Goal: Task Accomplishment & Management: Complete application form

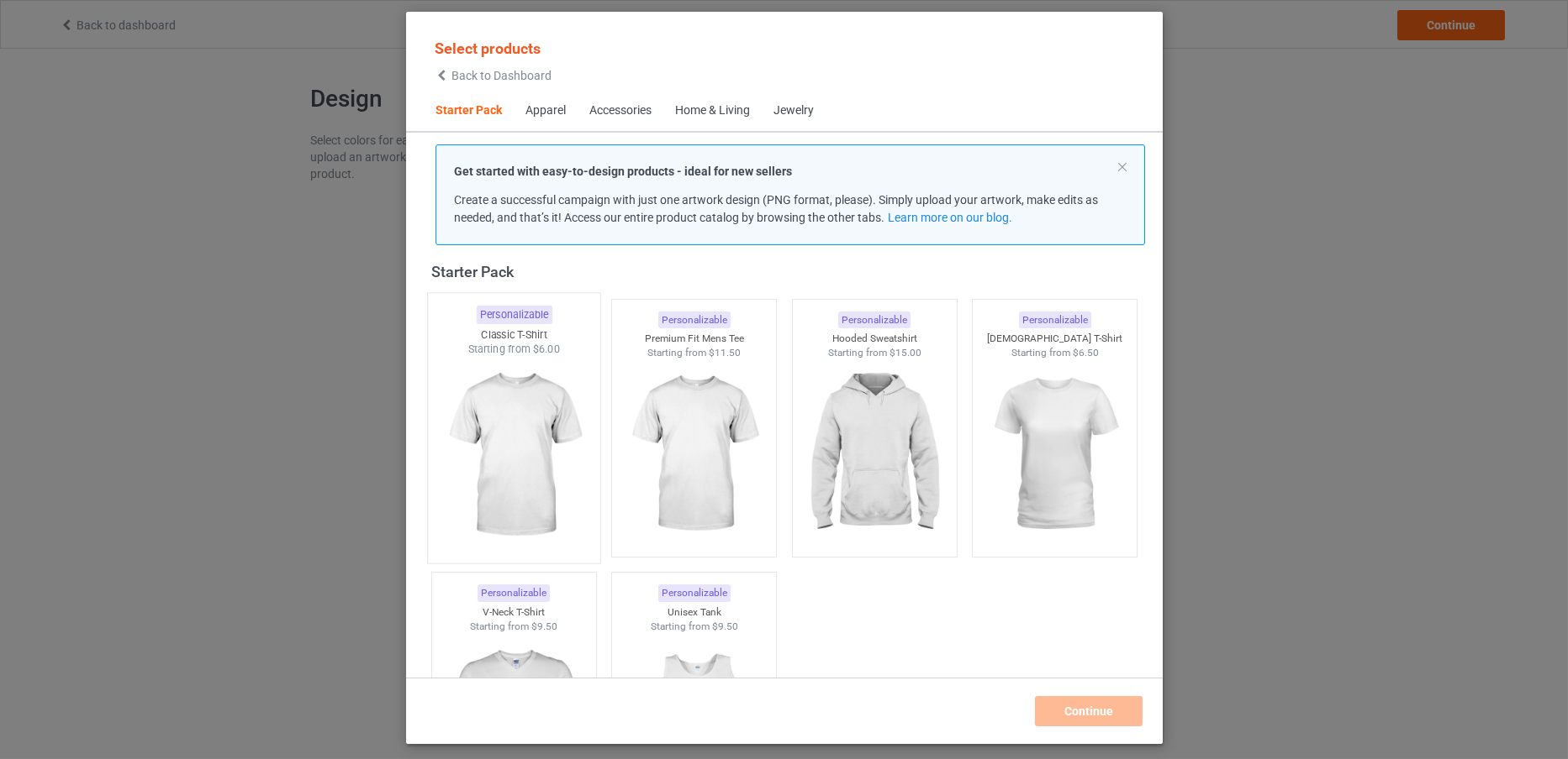
click at [581, 408] on img at bounding box center [513, 455] width 158 height 197
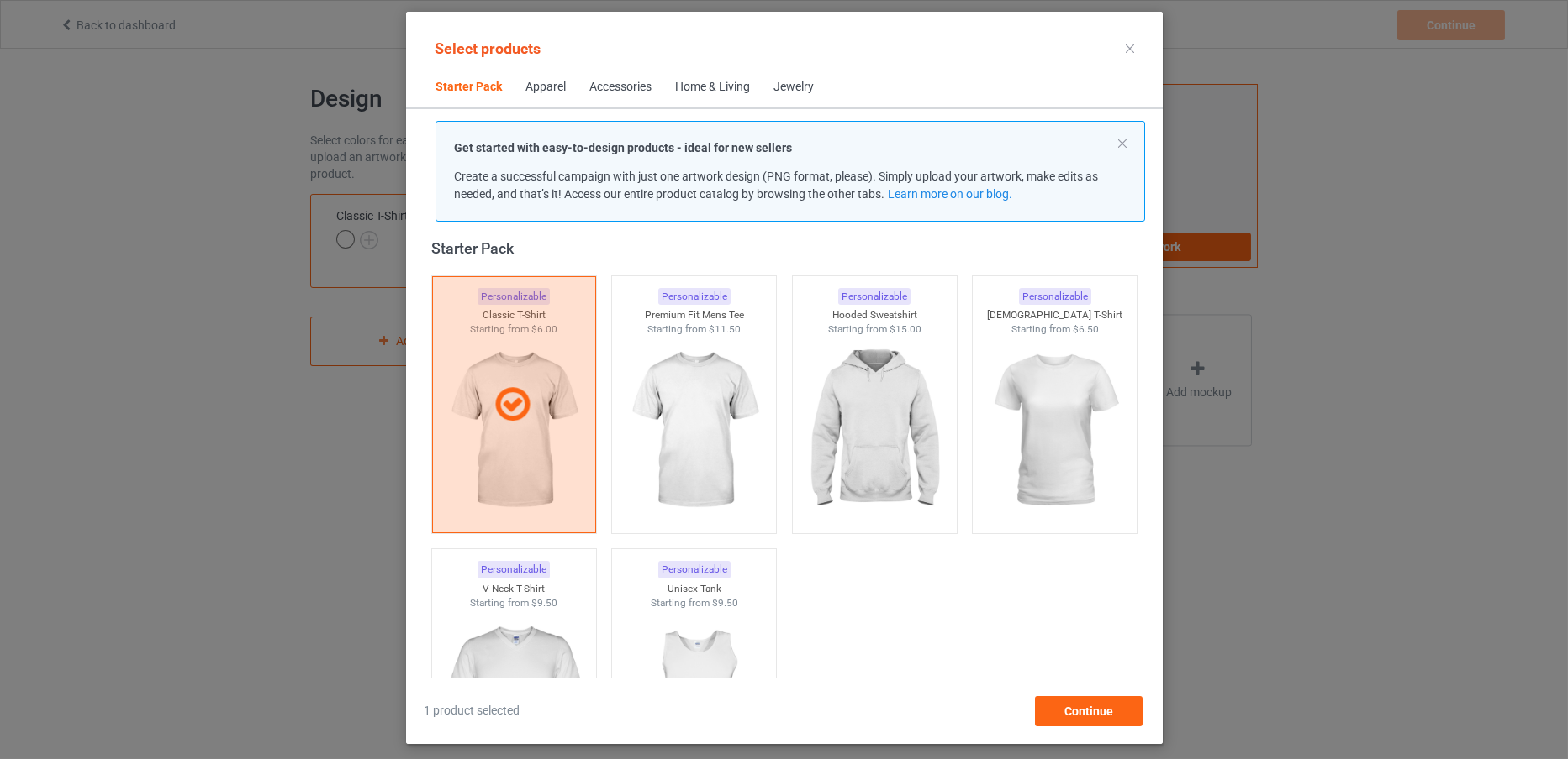
click at [964, 396] on div "Personalizable [DEMOGRAPHIC_DATA] T-Shirt Starting from $6.50" at bounding box center [1054, 405] width 181 height 274
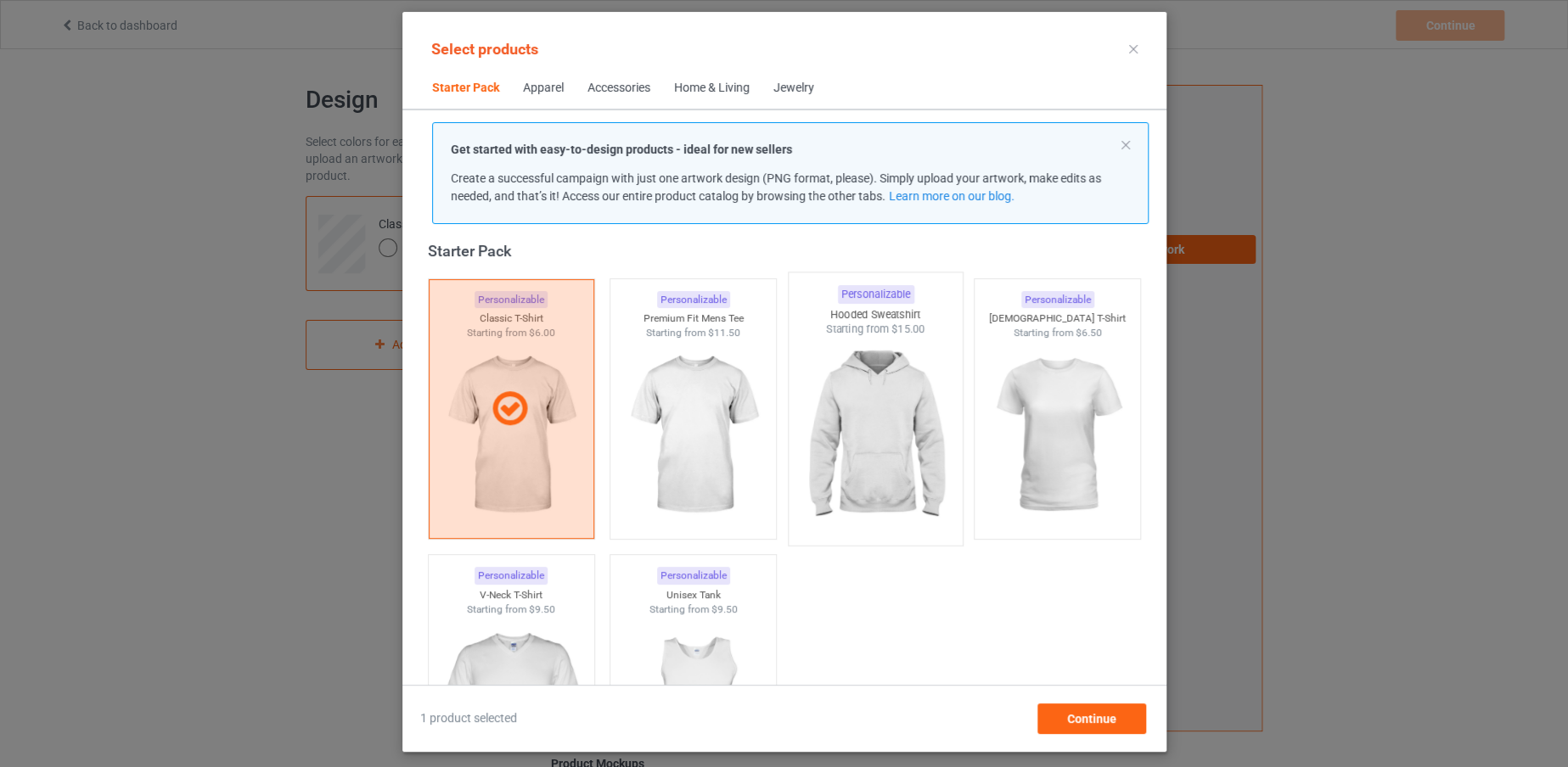
click at [898, 403] on img at bounding box center [875, 436] width 159 height 199
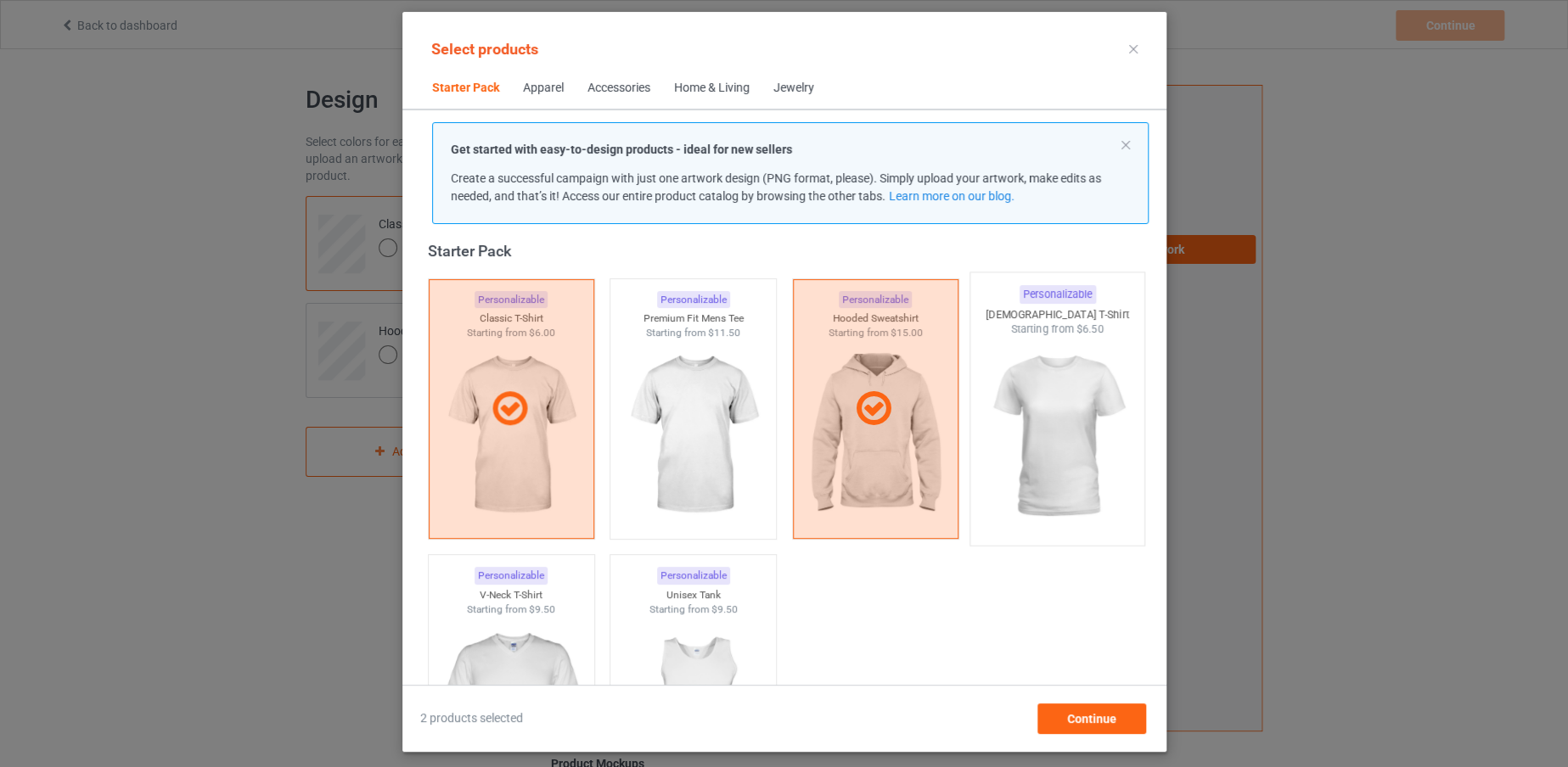
click at [990, 439] on img at bounding box center [1056, 436] width 159 height 199
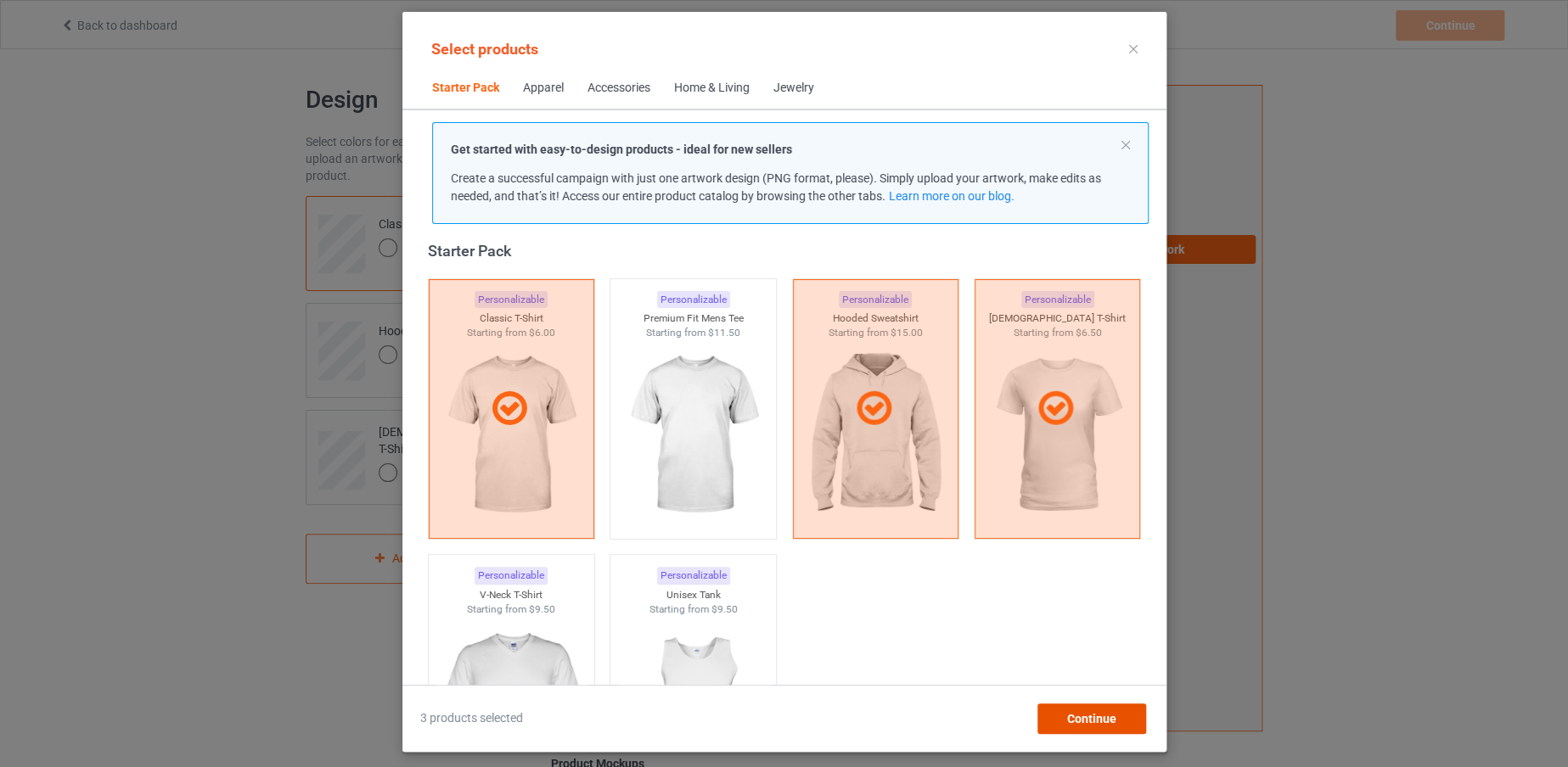
click at [1096, 725] on span "Continue" at bounding box center [1091, 719] width 50 height 14
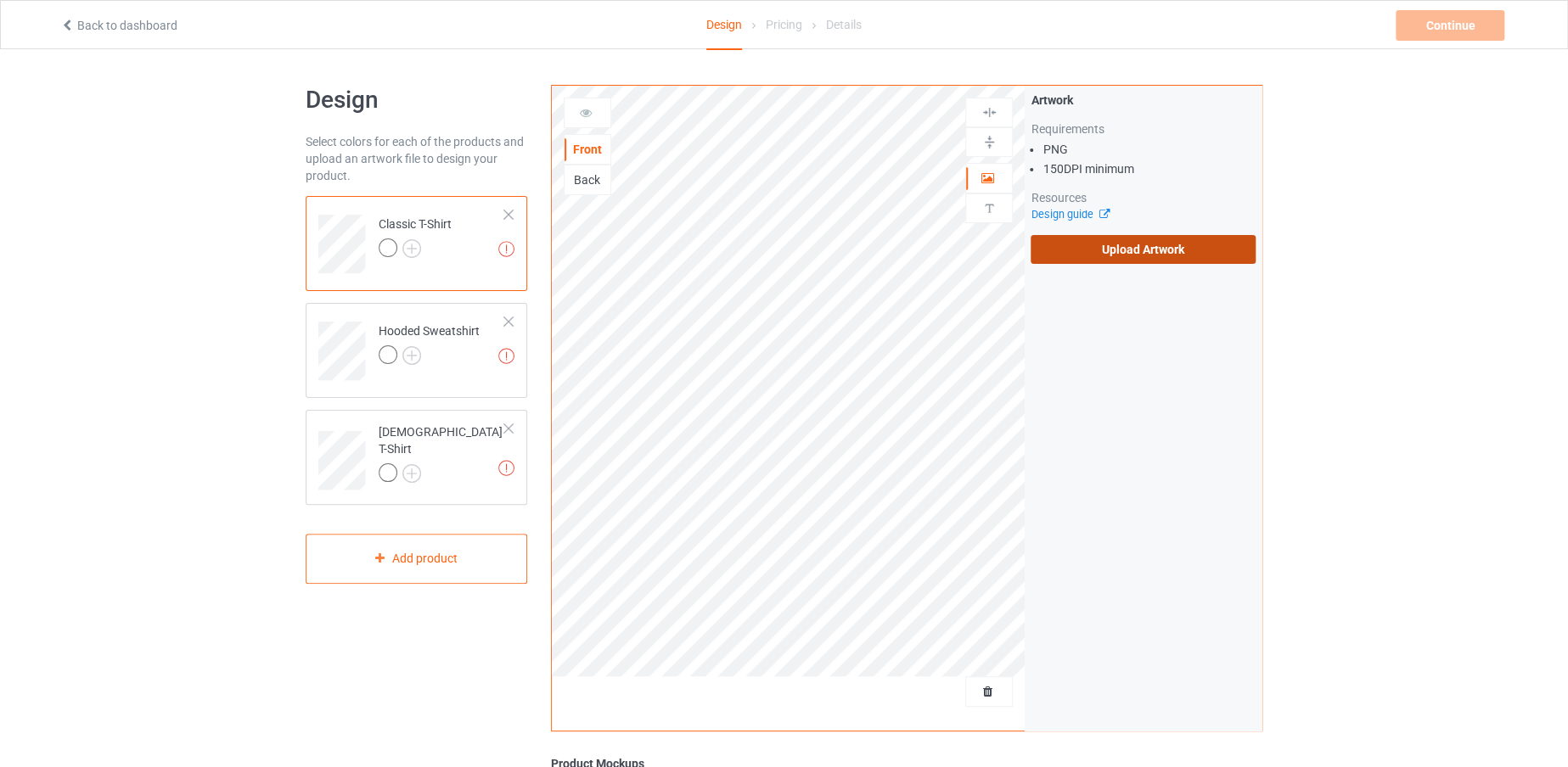
click at [1188, 254] on label "Upload Artwork" at bounding box center [1143, 249] width 225 height 29
click at [0, 0] on input "Upload Artwork" at bounding box center [0, 0] width 0 height 0
click at [416, 249] on img at bounding box center [411, 248] width 18 height 18
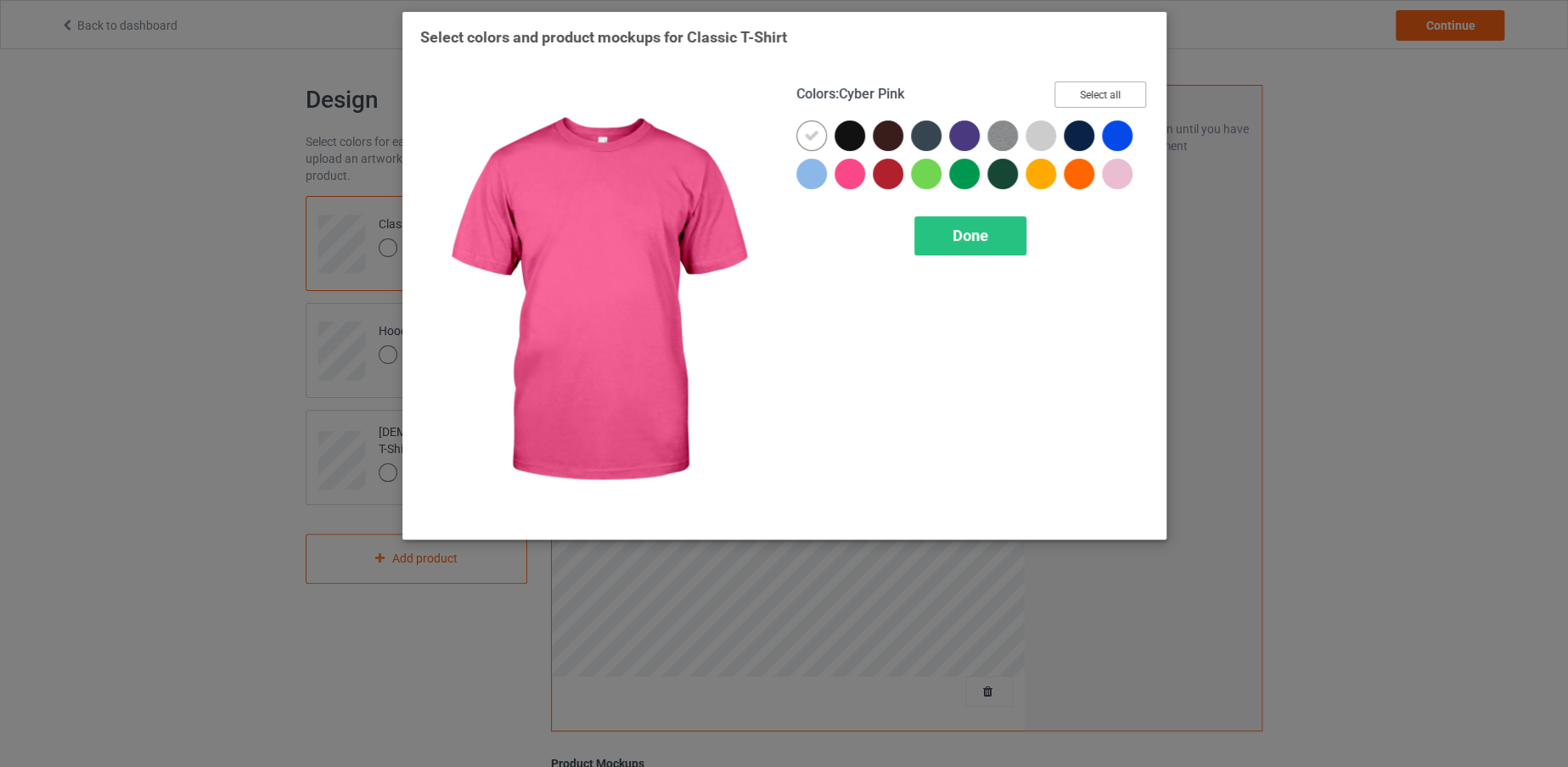
click at [1095, 107] on button "Select all" at bounding box center [1100, 95] width 91 height 26
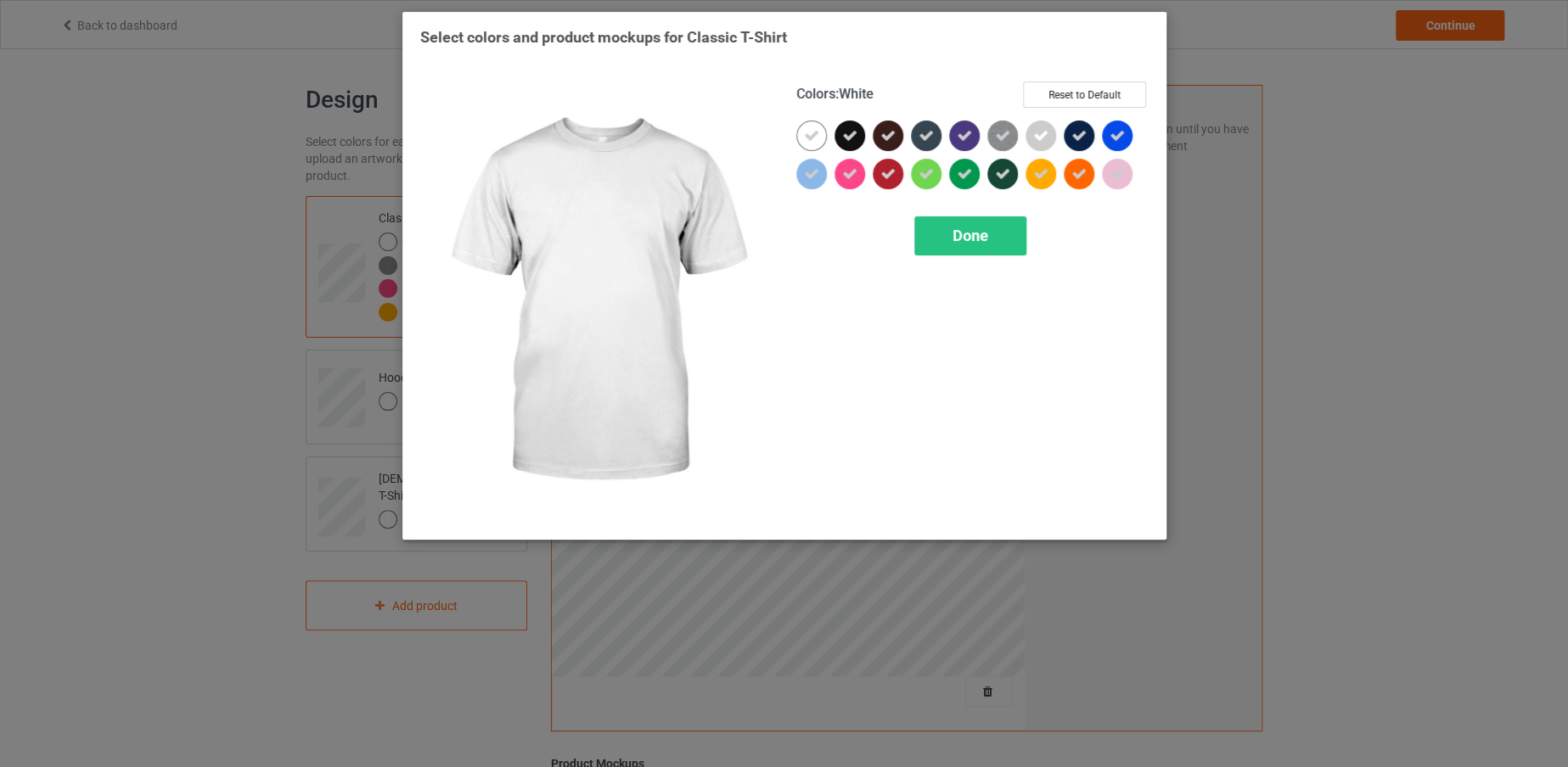
click at [805, 136] on icon at bounding box center [811, 136] width 16 height 16
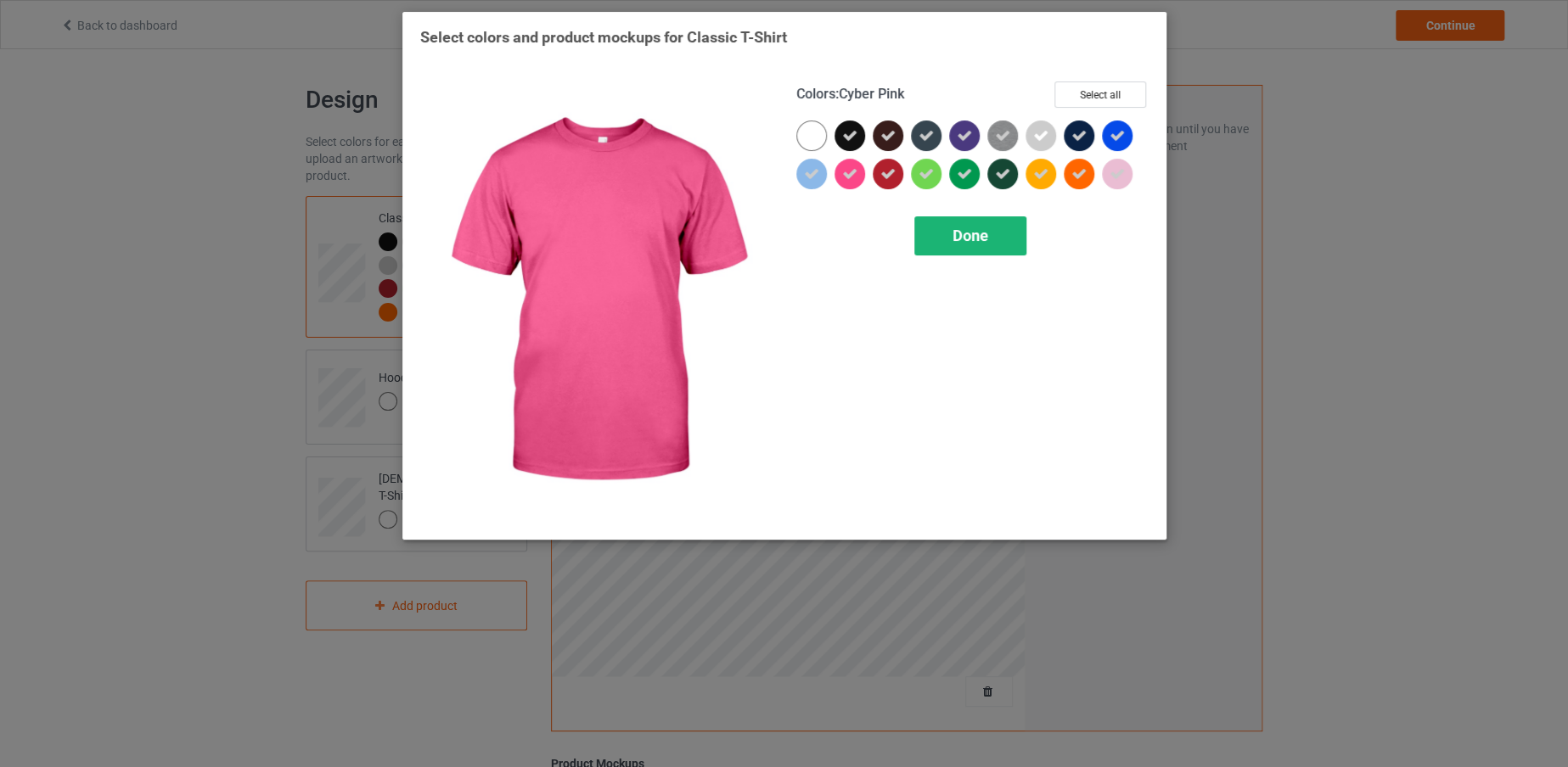
click at [943, 225] on div "Done" at bounding box center [970, 236] width 112 height 39
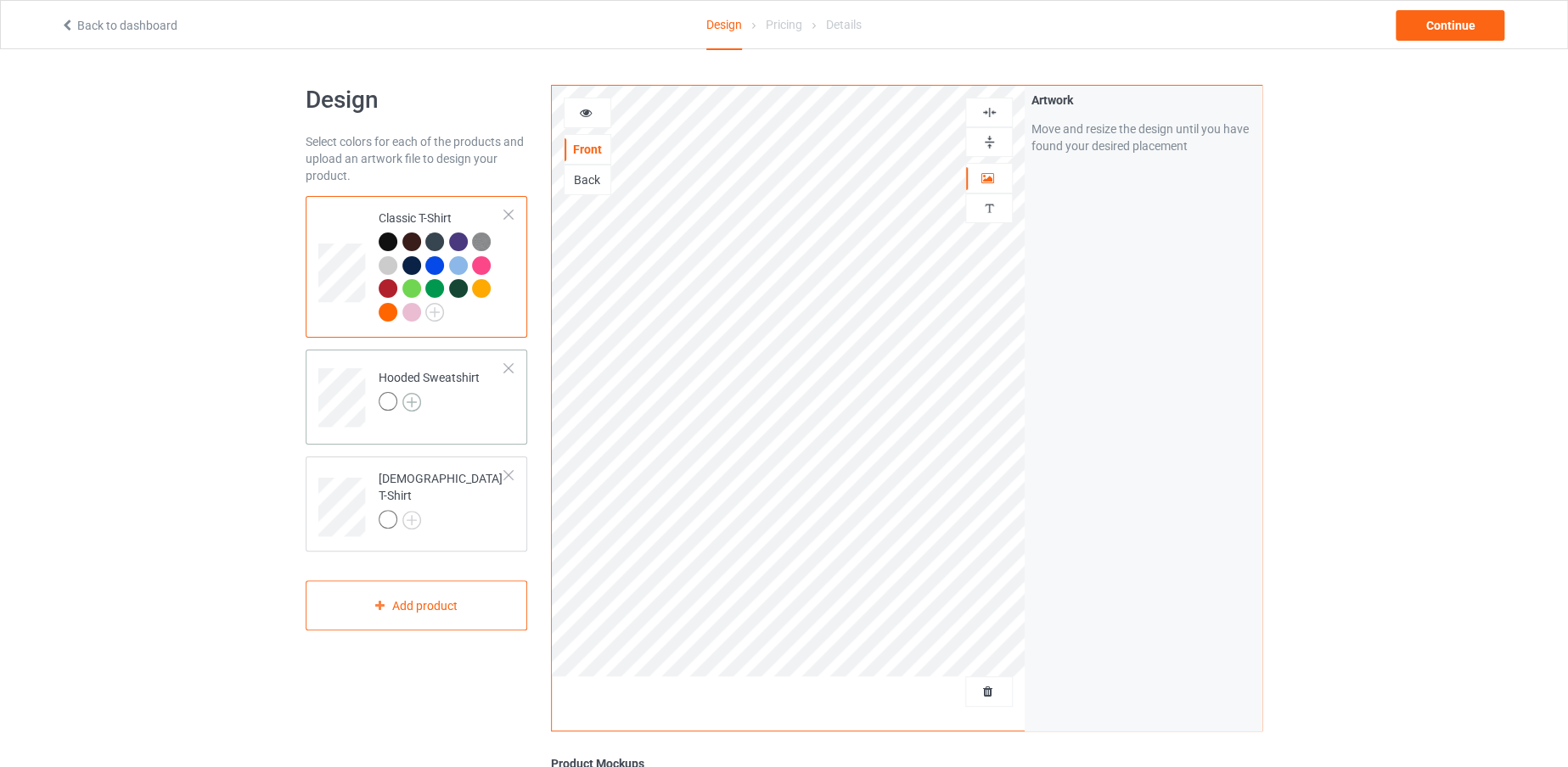
click at [414, 397] on img at bounding box center [411, 401] width 18 height 18
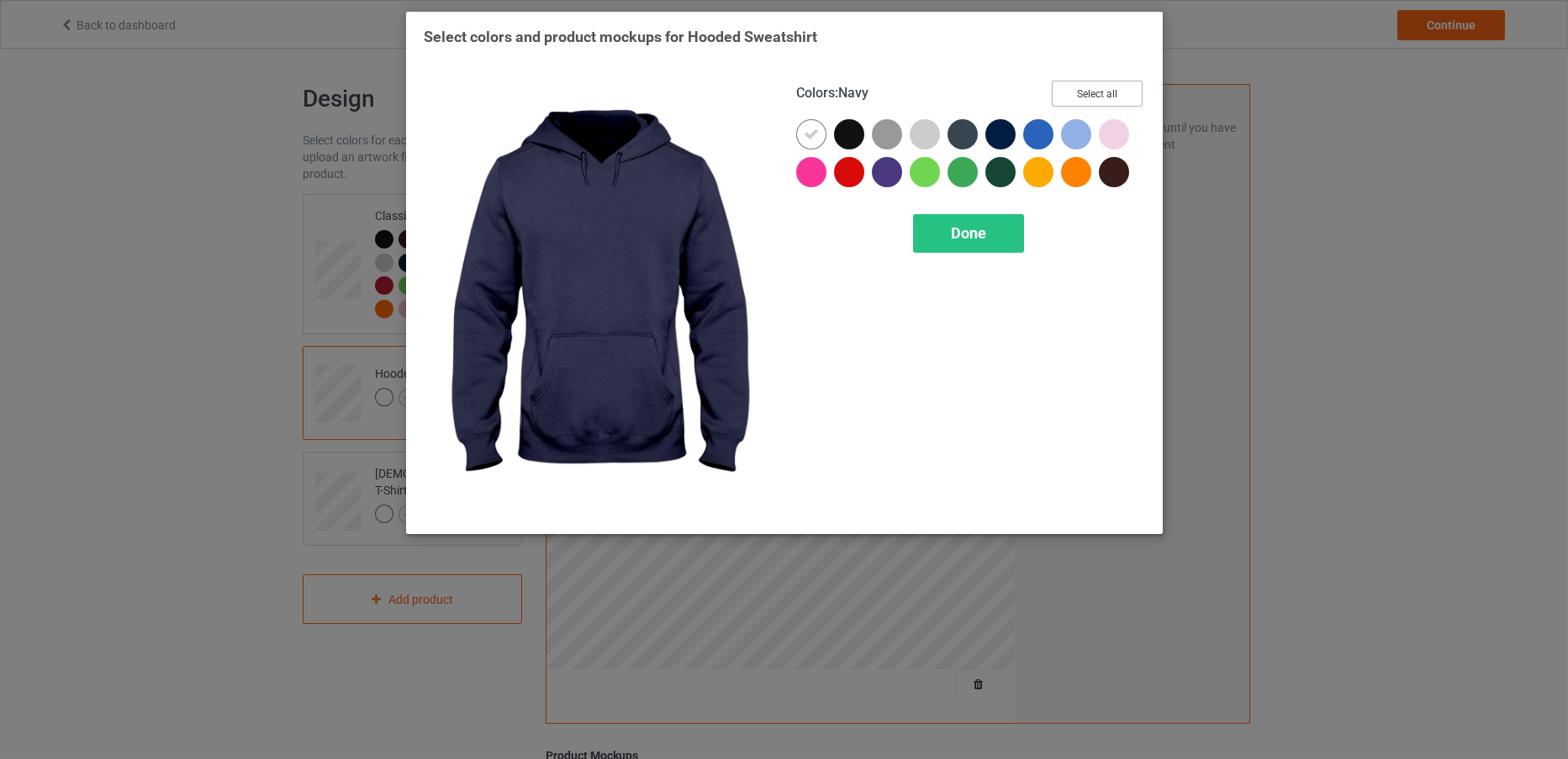
click at [1061, 97] on button "Select all" at bounding box center [1096, 94] width 91 height 26
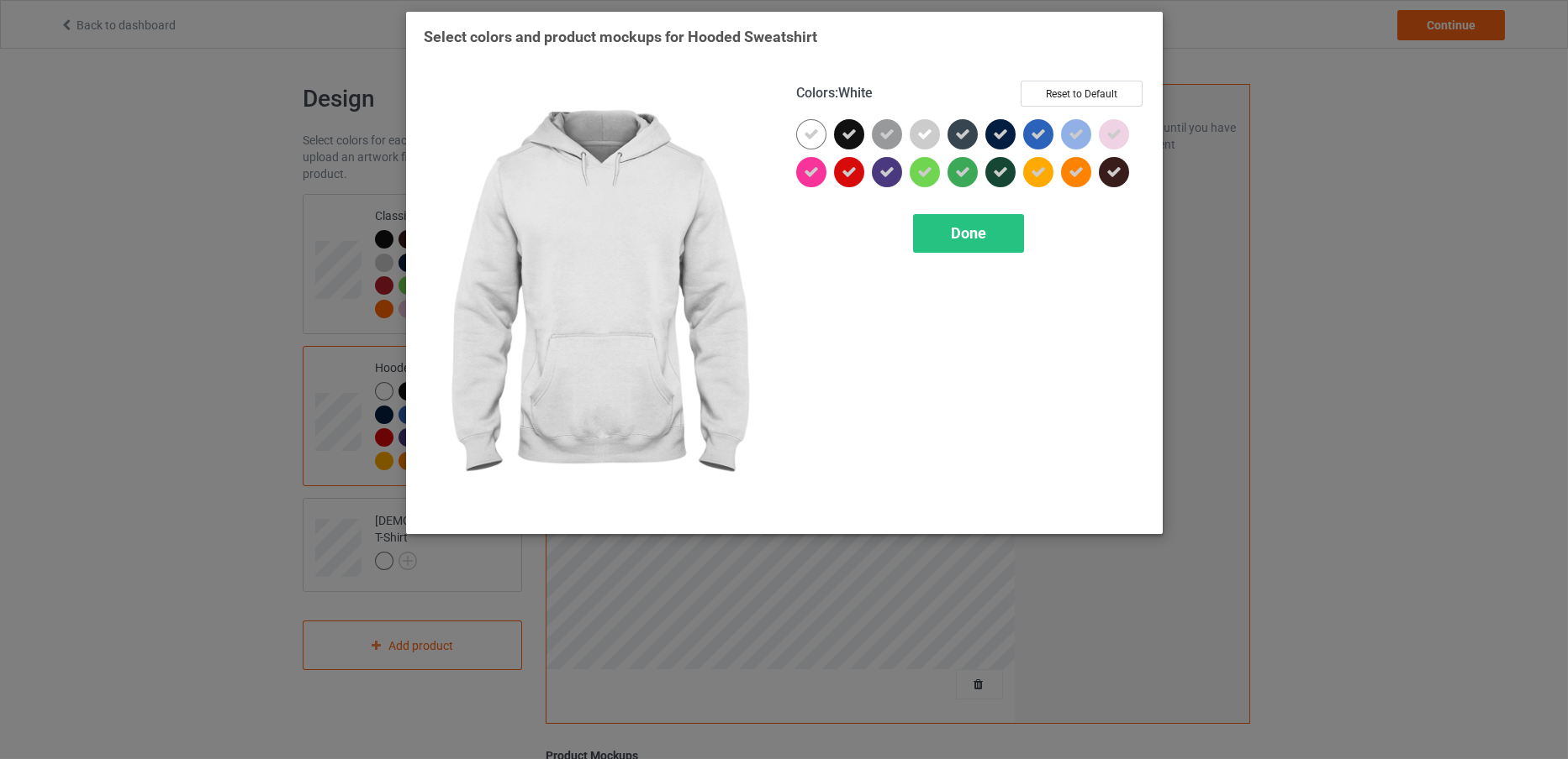
click at [807, 128] on icon at bounding box center [811, 134] width 16 height 16
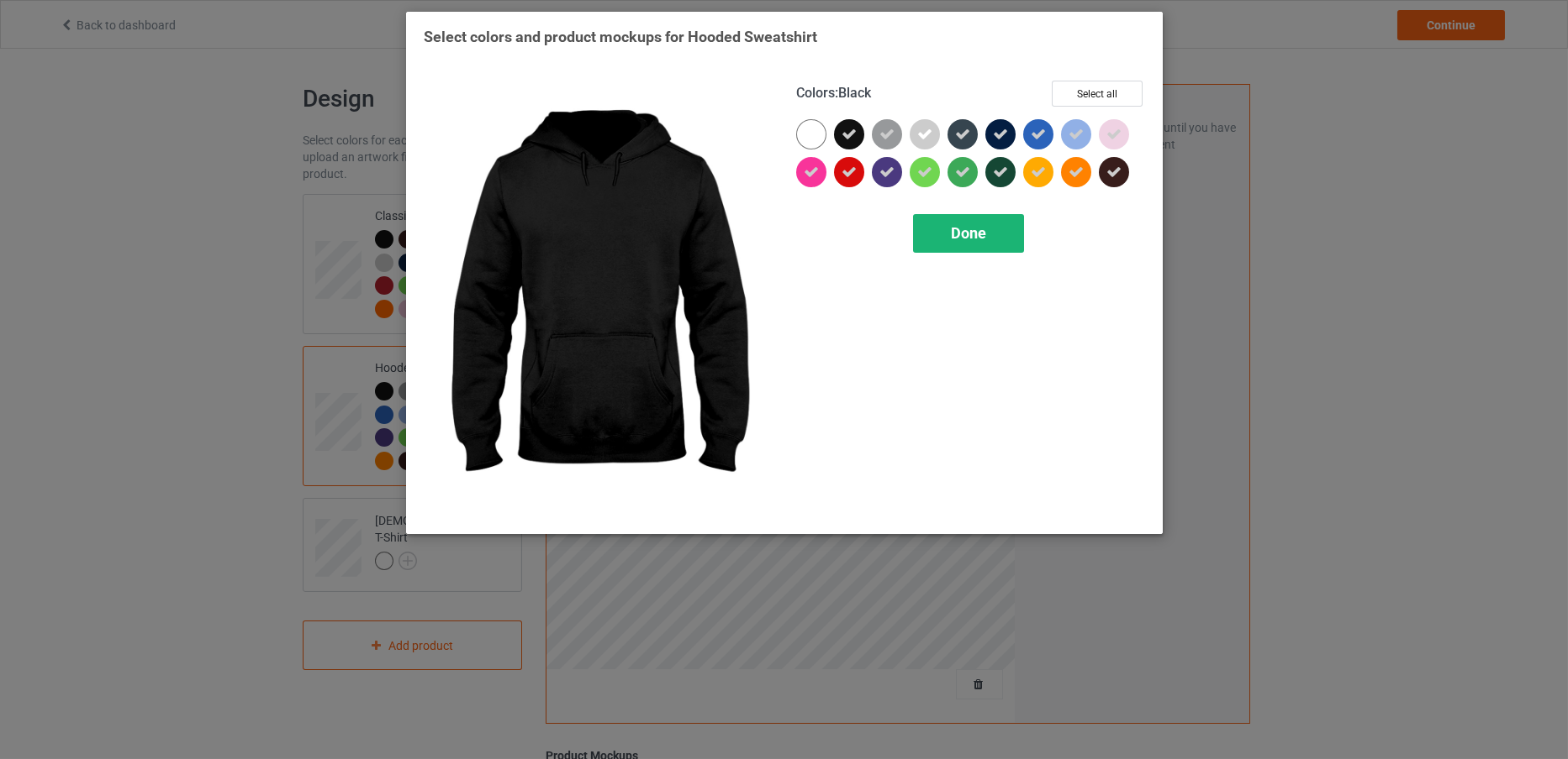
click at [948, 225] on div "Done" at bounding box center [968, 233] width 111 height 39
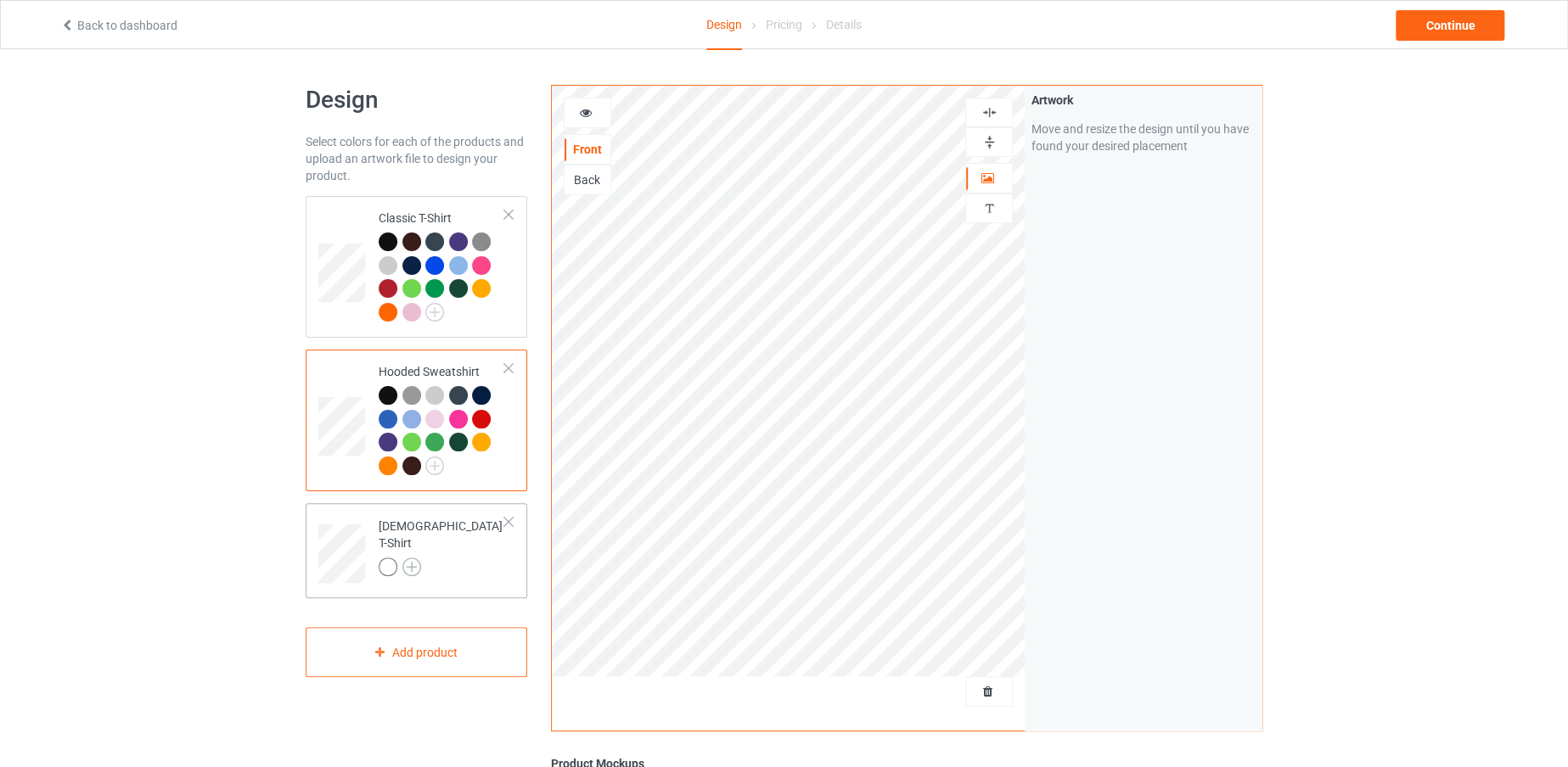
click at [413, 558] on img at bounding box center [411, 567] width 18 height 18
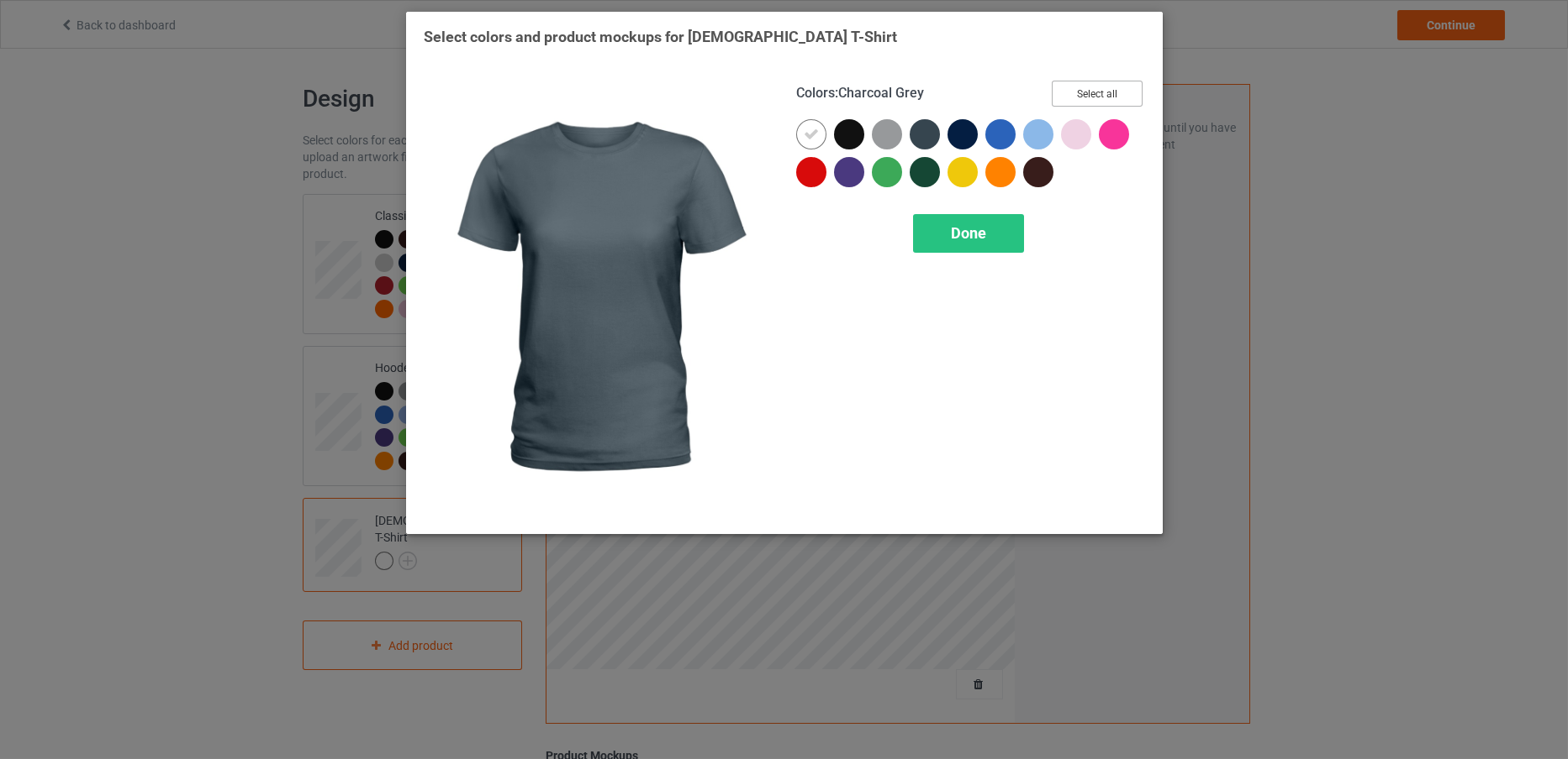
click at [1098, 87] on button "Select all" at bounding box center [1096, 94] width 91 height 26
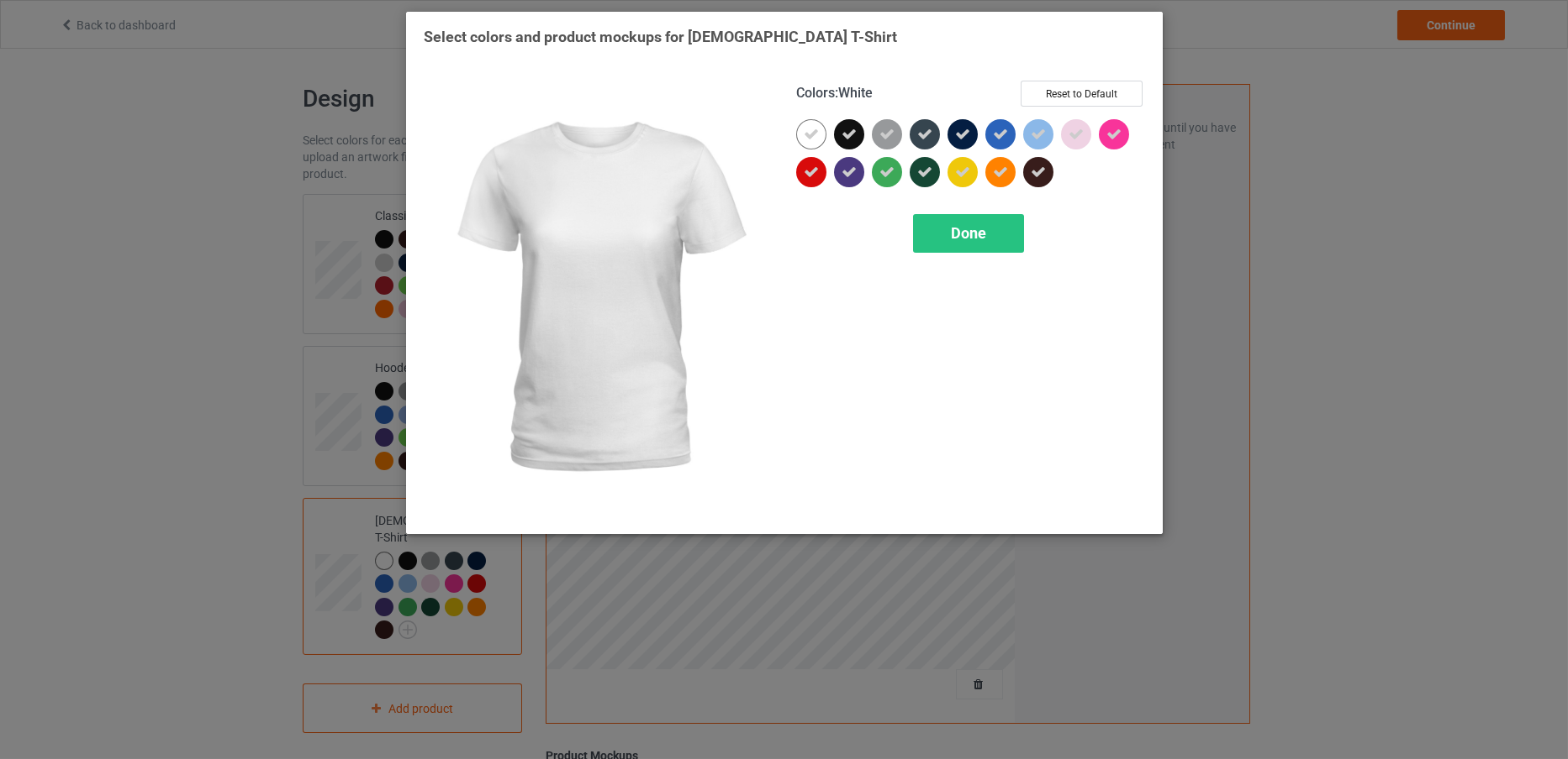
click at [813, 119] on div at bounding box center [810, 134] width 30 height 30
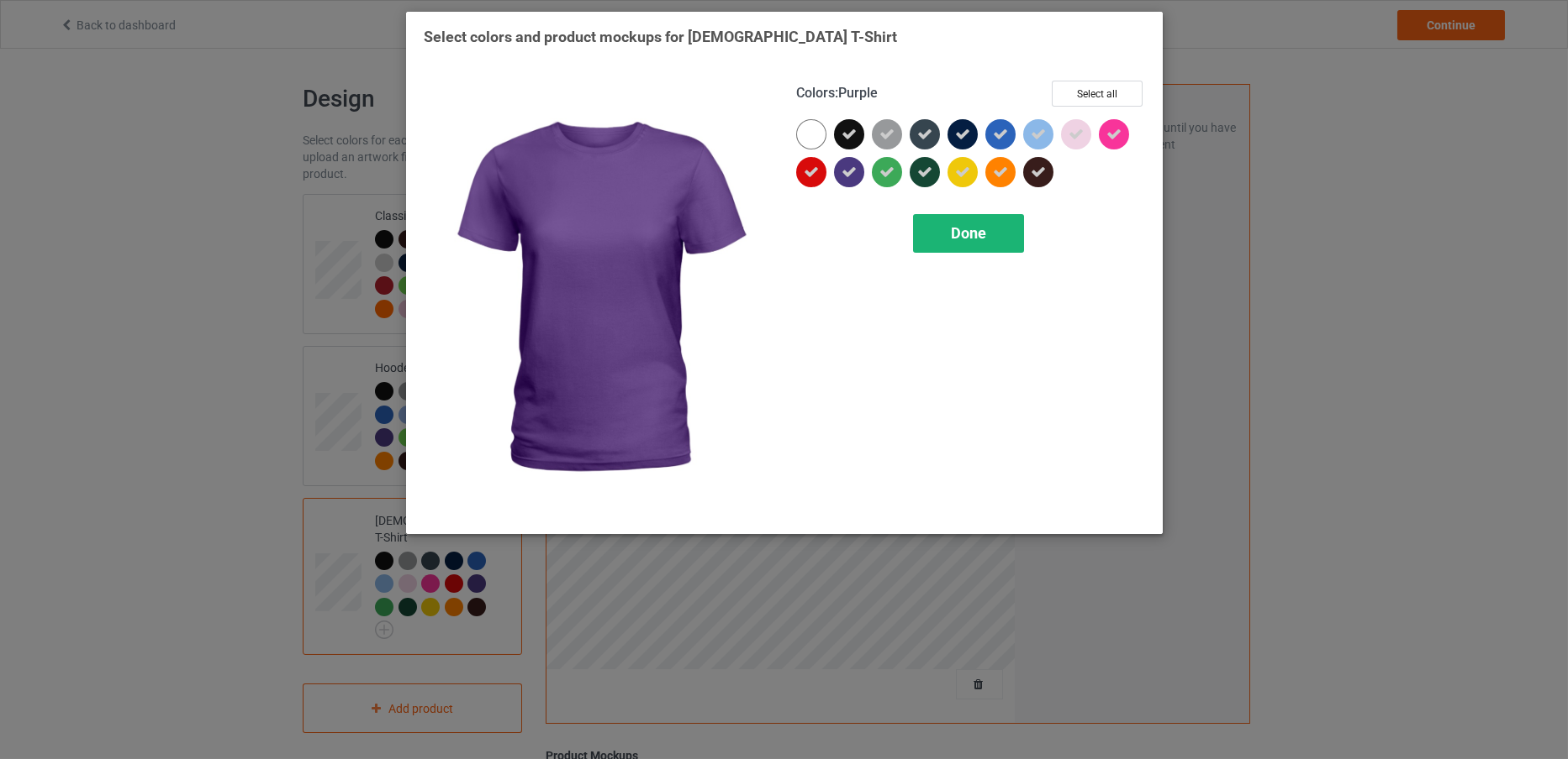
click at [953, 232] on span "Done" at bounding box center [968, 233] width 35 height 17
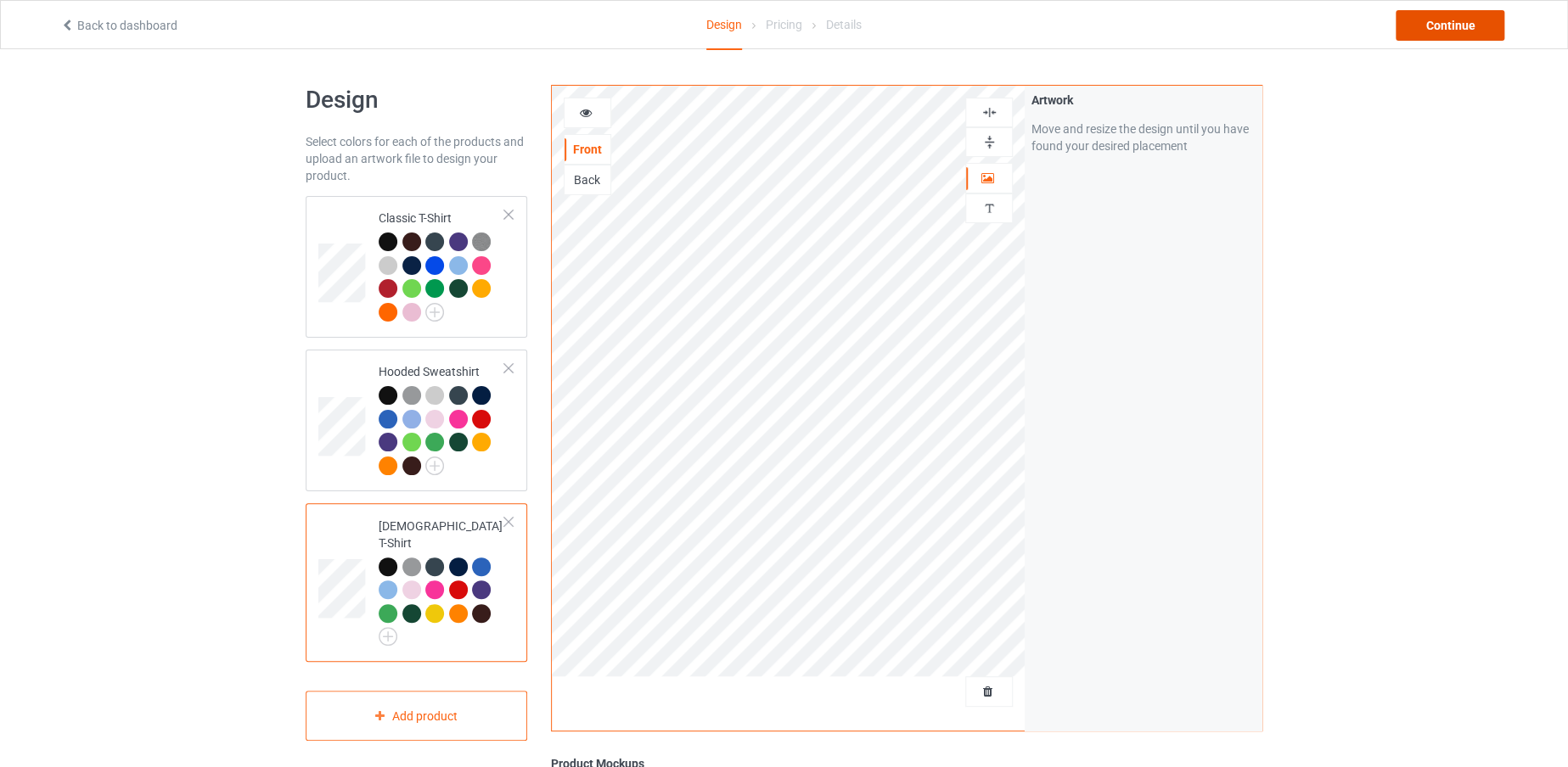
click at [1464, 31] on div "Continue" at bounding box center [1450, 25] width 109 height 30
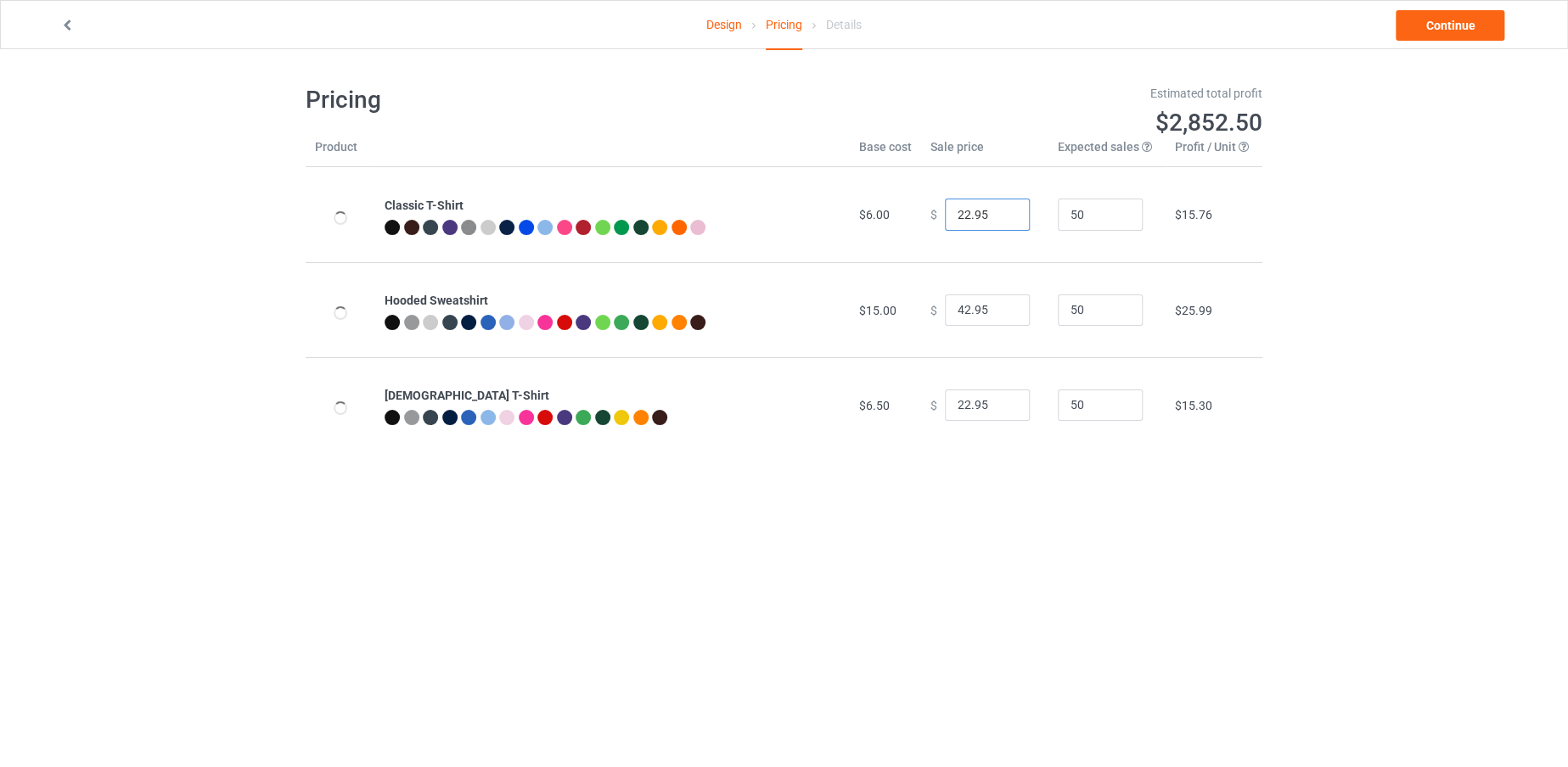
drag, startPoint x: 958, startPoint y: 212, endPoint x: 943, endPoint y: 213, distance: 15.0
click at [945, 213] on input "22.95" at bounding box center [987, 214] width 85 height 32
click at [960, 213] on input "22.95" at bounding box center [987, 214] width 85 height 32
drag, startPoint x: 960, startPoint y: 213, endPoint x: 946, endPoint y: 213, distance: 14.0
click at [946, 213] on input "22.95" at bounding box center [987, 214] width 85 height 32
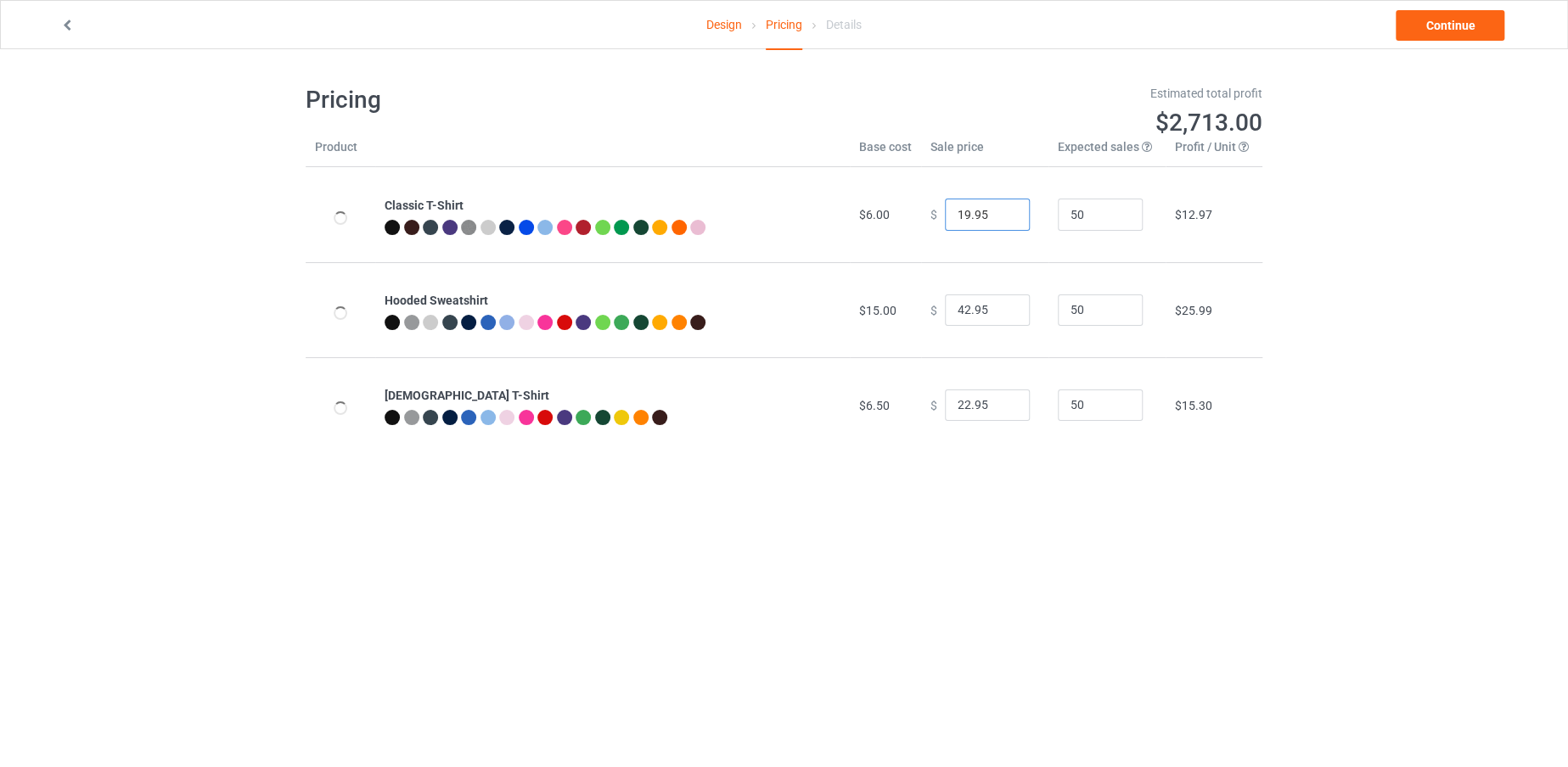
type input "19.95"
drag, startPoint x: 958, startPoint y: 304, endPoint x: 948, endPoint y: 306, distance: 10.2
click at [948, 306] on input "42.95" at bounding box center [987, 310] width 85 height 32
drag, startPoint x: 959, startPoint y: 307, endPoint x: 946, endPoint y: 311, distance: 13.6
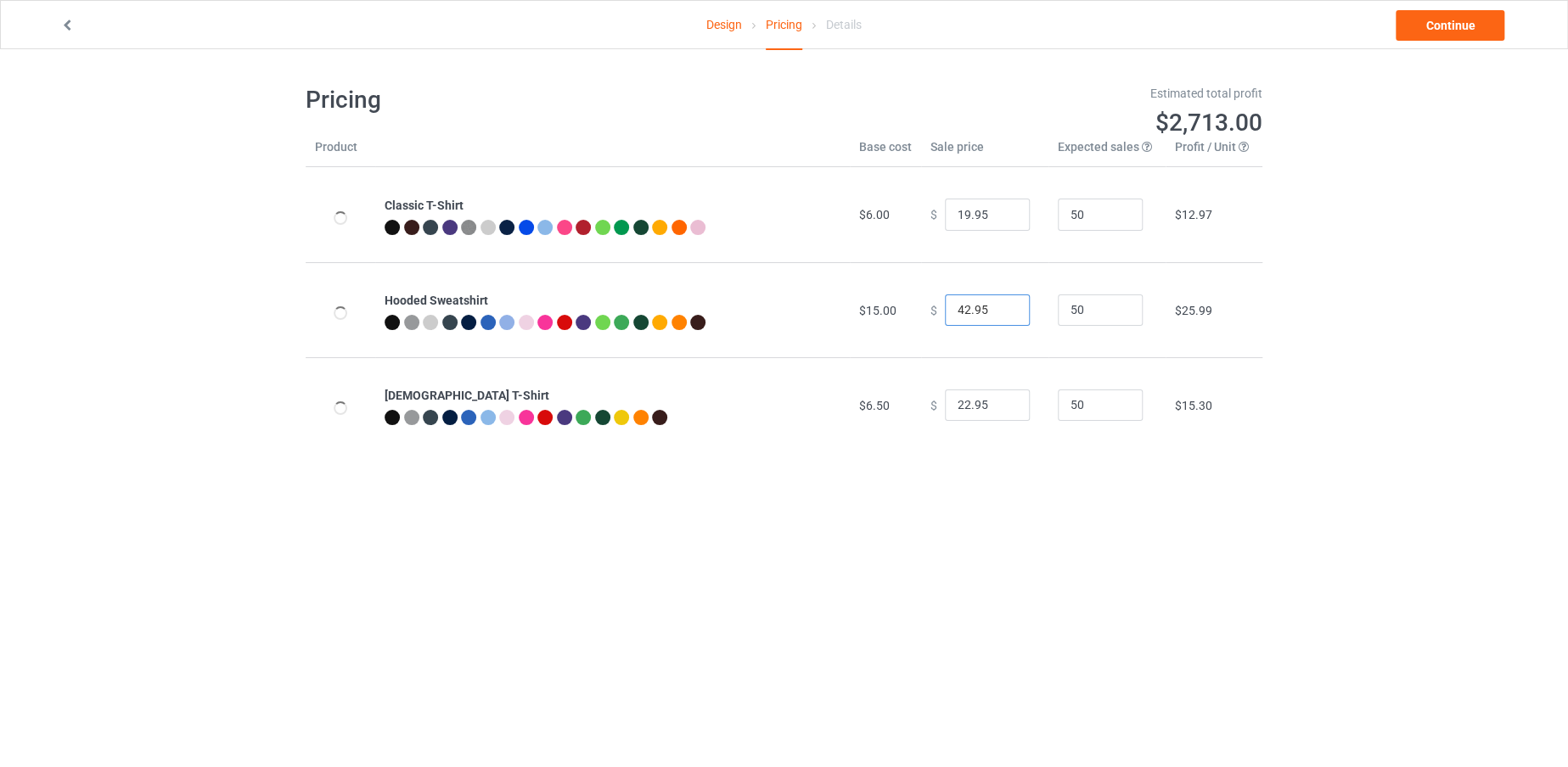
click at [946, 311] on input "42.95" at bounding box center [987, 310] width 85 height 32
type input "38.95"
drag, startPoint x: 959, startPoint y: 405, endPoint x: 942, endPoint y: 406, distance: 17.0
click at [945, 406] on input "22.95" at bounding box center [987, 406] width 85 height 32
type input "19.95"
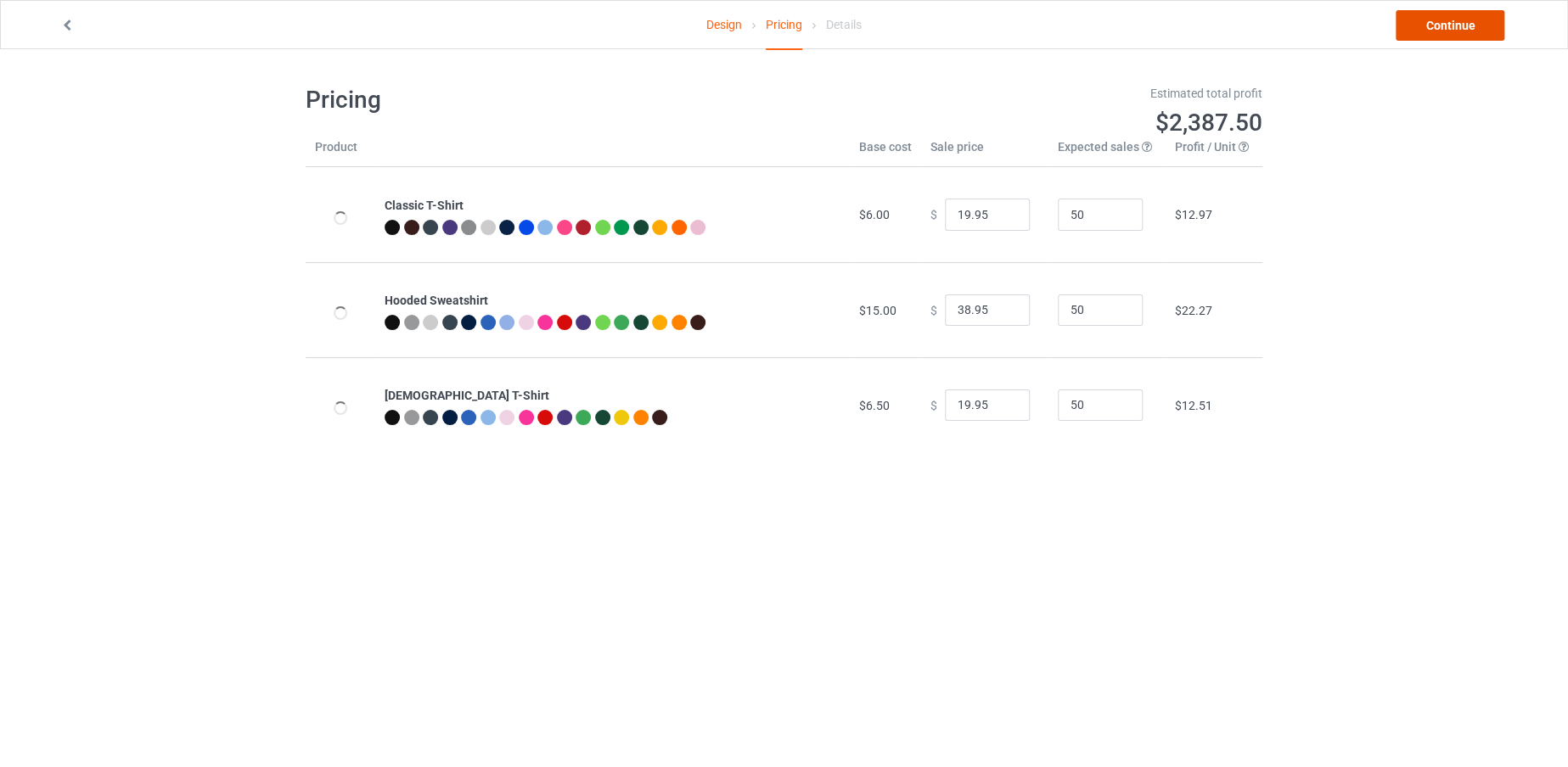
click at [1451, 17] on link "Continue" at bounding box center [1450, 25] width 109 height 30
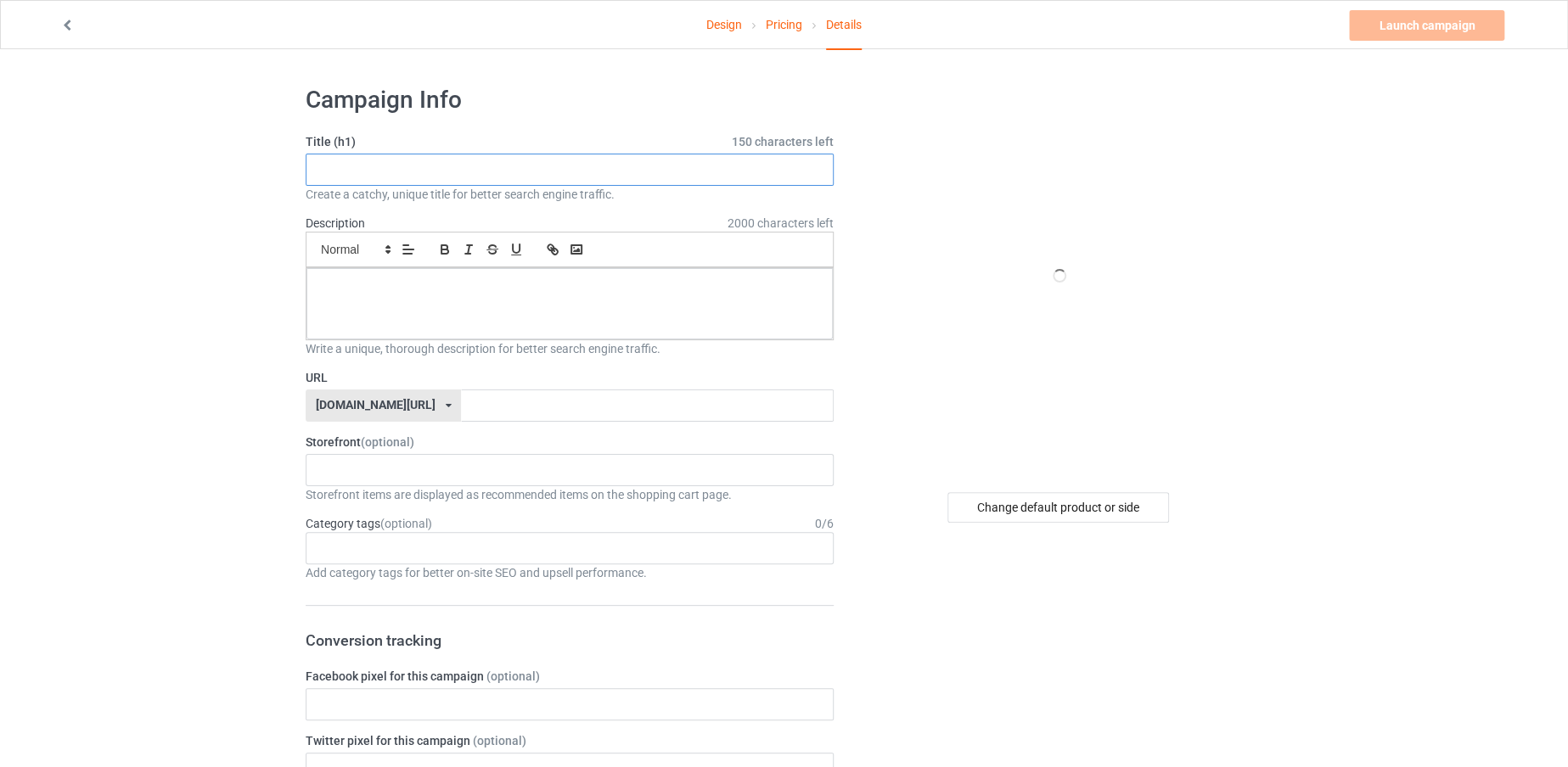
click at [514, 164] on input "text" at bounding box center [569, 169] width 528 height 32
paste input ""You need therapy" You're right I do need another tattoo"
drag, startPoint x: 651, startPoint y: 165, endPoint x: 313, endPoint y: 163, distance: 338.0
click at [313, 163] on input ""You need therapy" You're right I do need another tattoo" at bounding box center [569, 169] width 528 height 32
type input ""You need therapy" You're right I do need another tattoo"
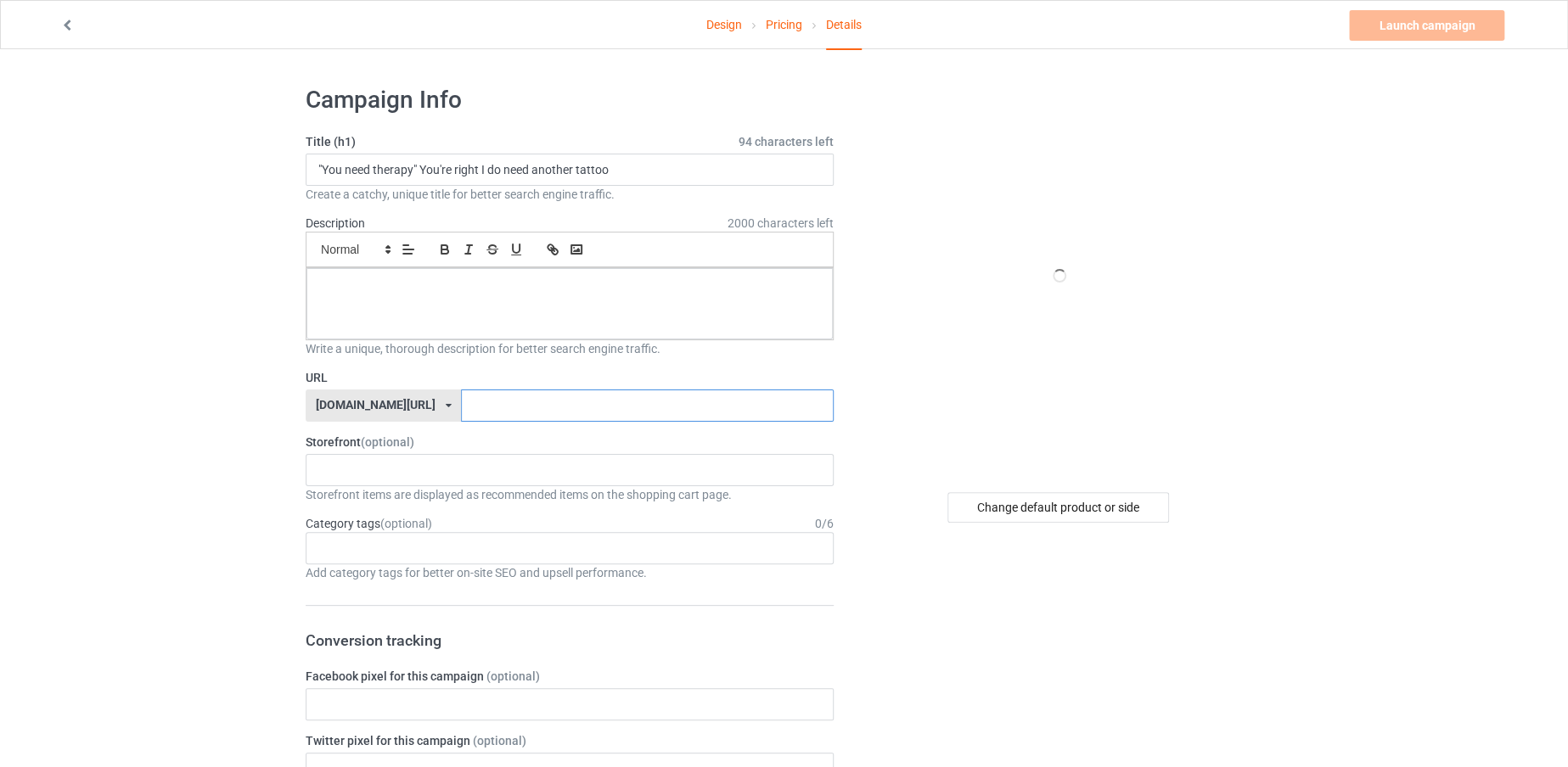
click at [488, 414] on input "text" at bounding box center [646, 406] width 372 height 32
paste input ""You need therapy" You're right I do need another"
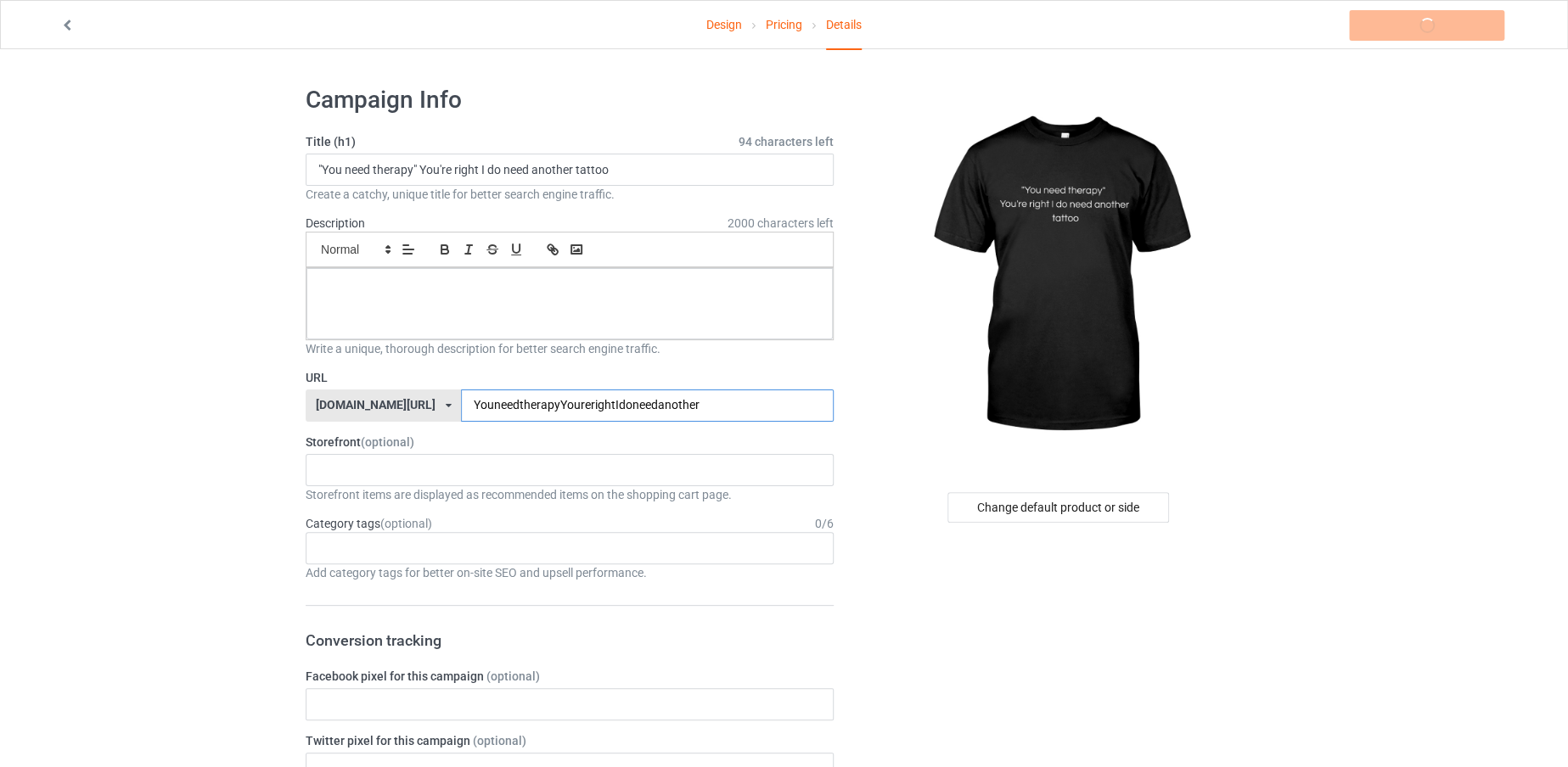
type input "YouneedtherapyYourerightIdoneedanother"
click at [514, 310] on div at bounding box center [569, 304] width 527 height 71
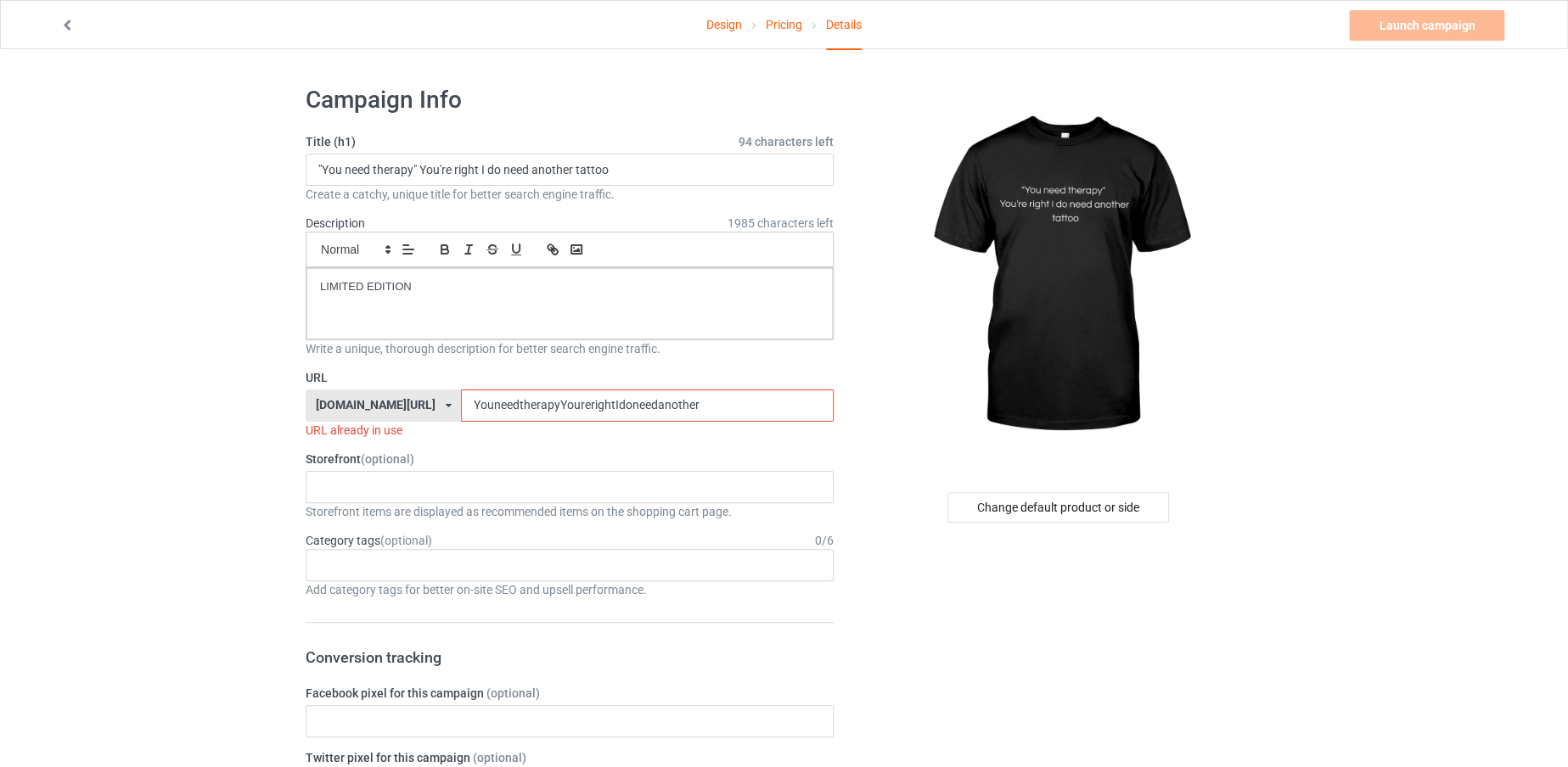
click at [658, 410] on input "YouneedtherapyYourerightIdoneedanother" at bounding box center [646, 406] width 372 height 32
type input "YouneedtherapyYourerightIdoneedanotherSHIRT321"
click at [387, 396] on div "[DOMAIN_NAME][URL] [DOMAIN_NAME][URL] 587d0d41cee36fd012c64a69" at bounding box center [383, 406] width 155 height 32
click at [383, 428] on div "[DOMAIN_NAME][URL]" at bounding box center [383, 438] width 153 height 30
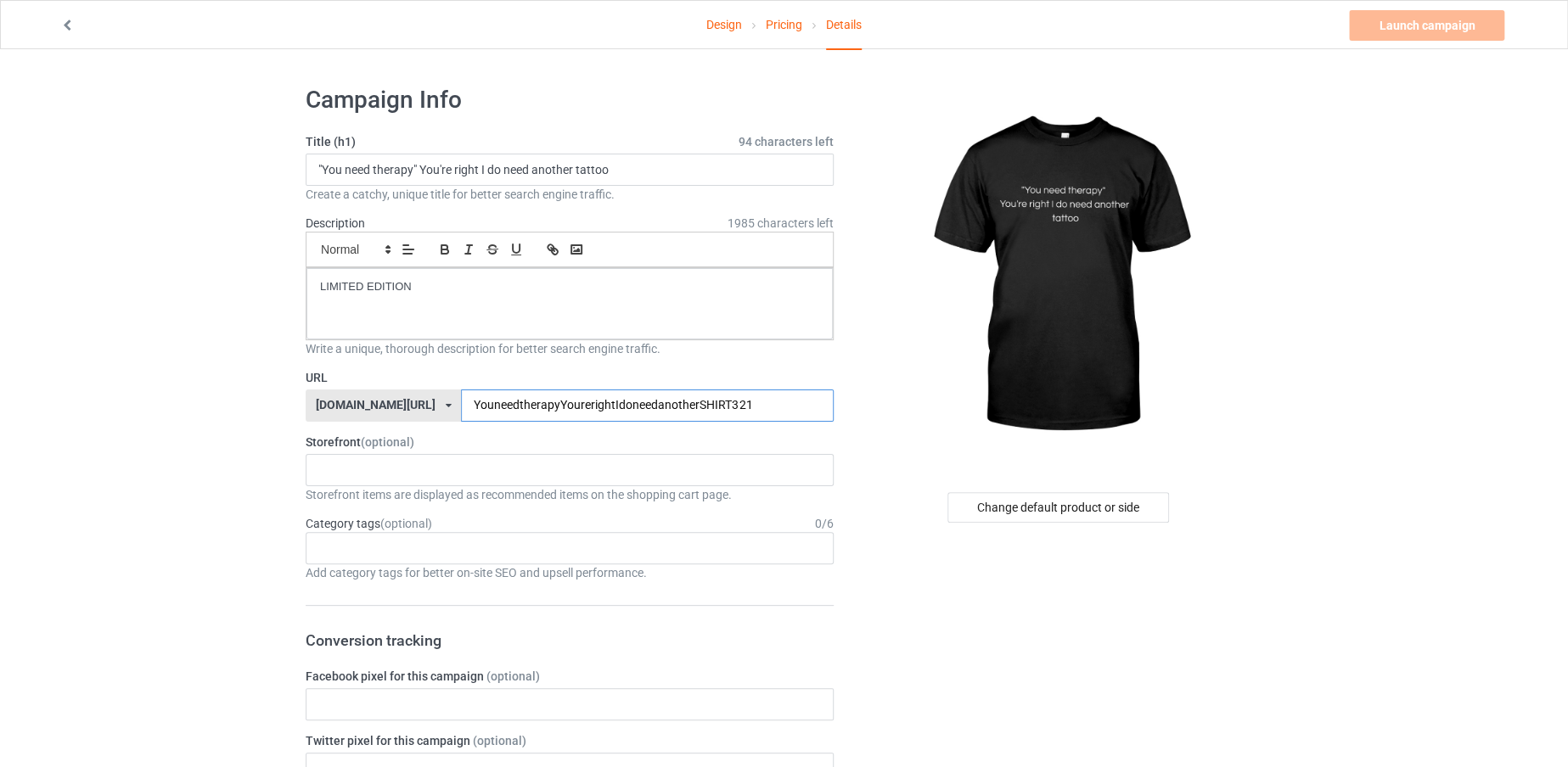
drag, startPoint x: 715, startPoint y: 413, endPoint x: 335, endPoint y: 434, distance: 380.6
drag, startPoint x: 503, startPoint y: 169, endPoint x: 636, endPoint y: 159, distance: 133.4
click at [636, 159] on input ""You need therapy" You're right I do need another tattoo" at bounding box center [569, 169] width 528 height 32
click at [502, 390] on input "text" at bounding box center [646, 406] width 372 height 32
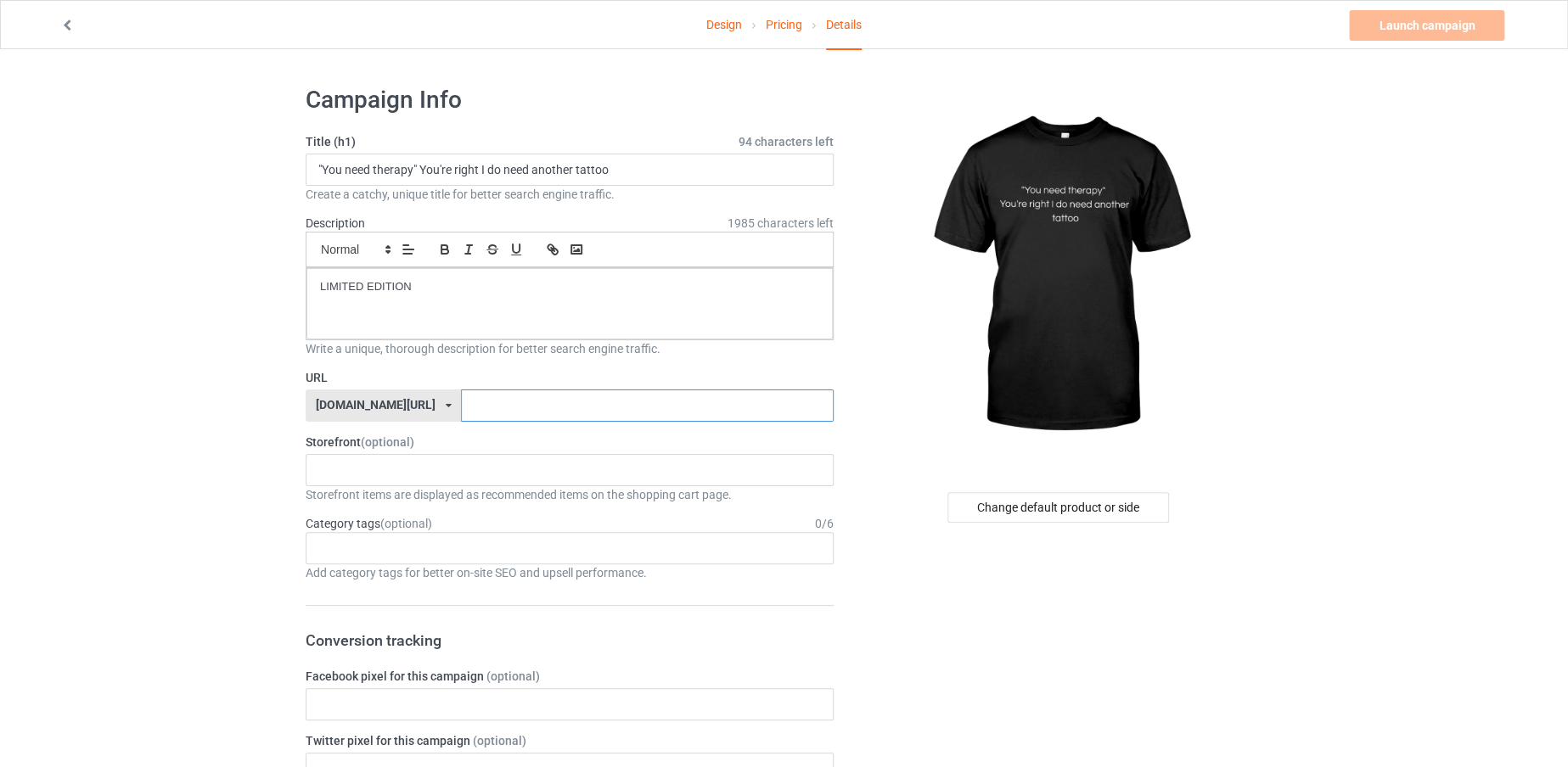
paste input "need another tattoo"
click at [543, 402] on input "needanothertattoo" at bounding box center [646, 406] width 372 height 32
click at [536, 413] on input "needanothertattoo" at bounding box center [646, 406] width 372 height 32
click at [565, 396] on input "needanothertattoo" at bounding box center [646, 406] width 372 height 32
type input "needanothertattoo43TGHGHF"
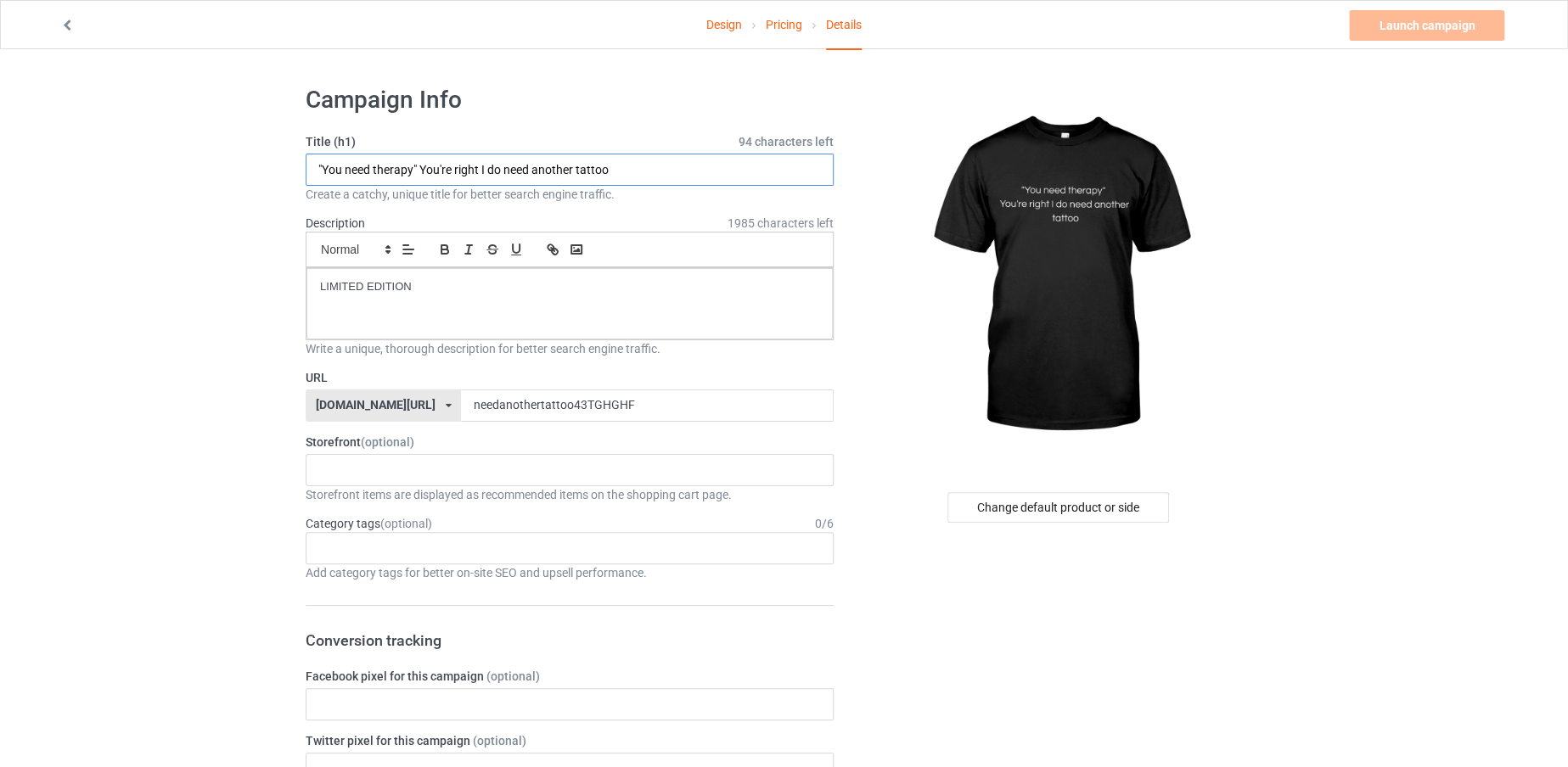
drag, startPoint x: 478, startPoint y: 165, endPoint x: 467, endPoint y: 174, distance: 14.2
click at [467, 174] on input ""You need therapy" You're right I do need another tattoo" at bounding box center [569, 169] width 528 height 32
click at [415, 160] on input ""You need therapy" You're right I do need another tattoo" at bounding box center [569, 169] width 528 height 32
click at [320, 164] on input ""You need therapy You're right I do need another tattoo" at bounding box center [569, 169] width 528 height 32
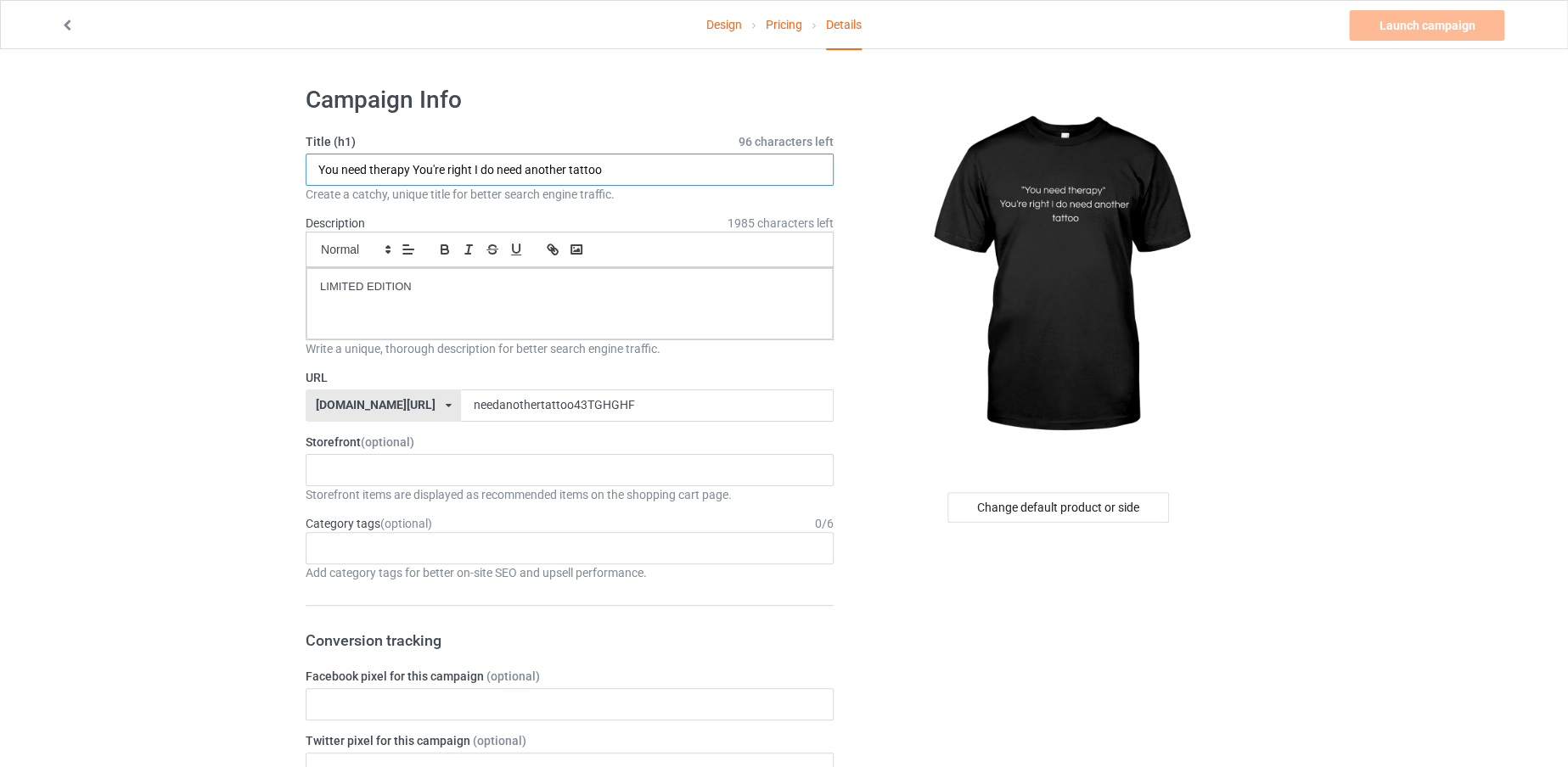
click at [434, 158] on input "You need therapy You're right I do need another tattoo" at bounding box center [569, 169] width 528 height 32
type input "You need therapy You re right I do need another tattoo"
click at [616, 391] on input "needanothertattoo43TGHGHF" at bounding box center [646, 406] width 372 height 32
click at [1435, 23] on div "Launch campaign Can't create campaign." at bounding box center [1428, 25] width 158 height 30
click at [68, 29] on icon at bounding box center [67, 24] width 15 height 12
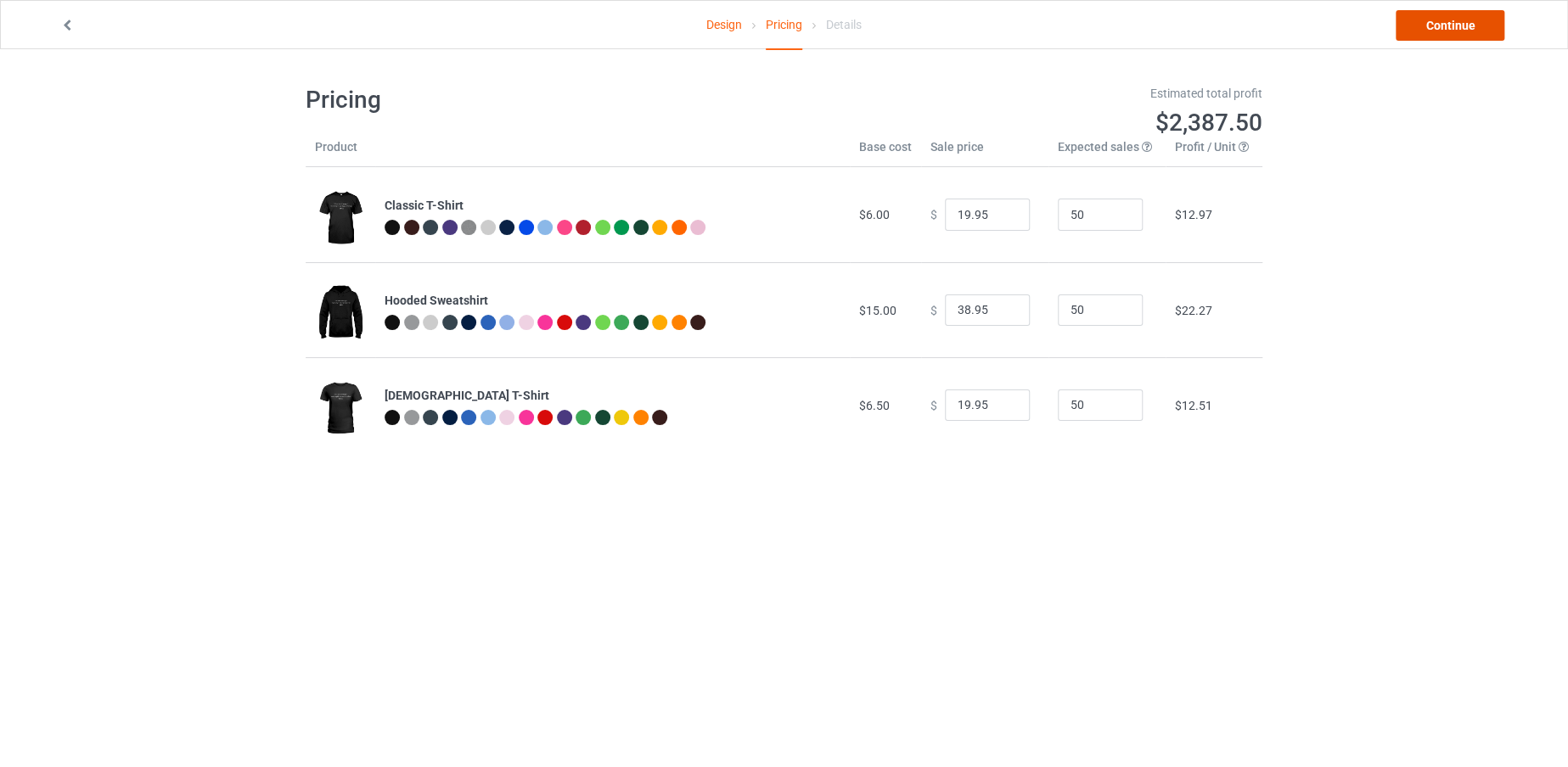
click at [1449, 17] on link "Continue" at bounding box center [1450, 25] width 109 height 30
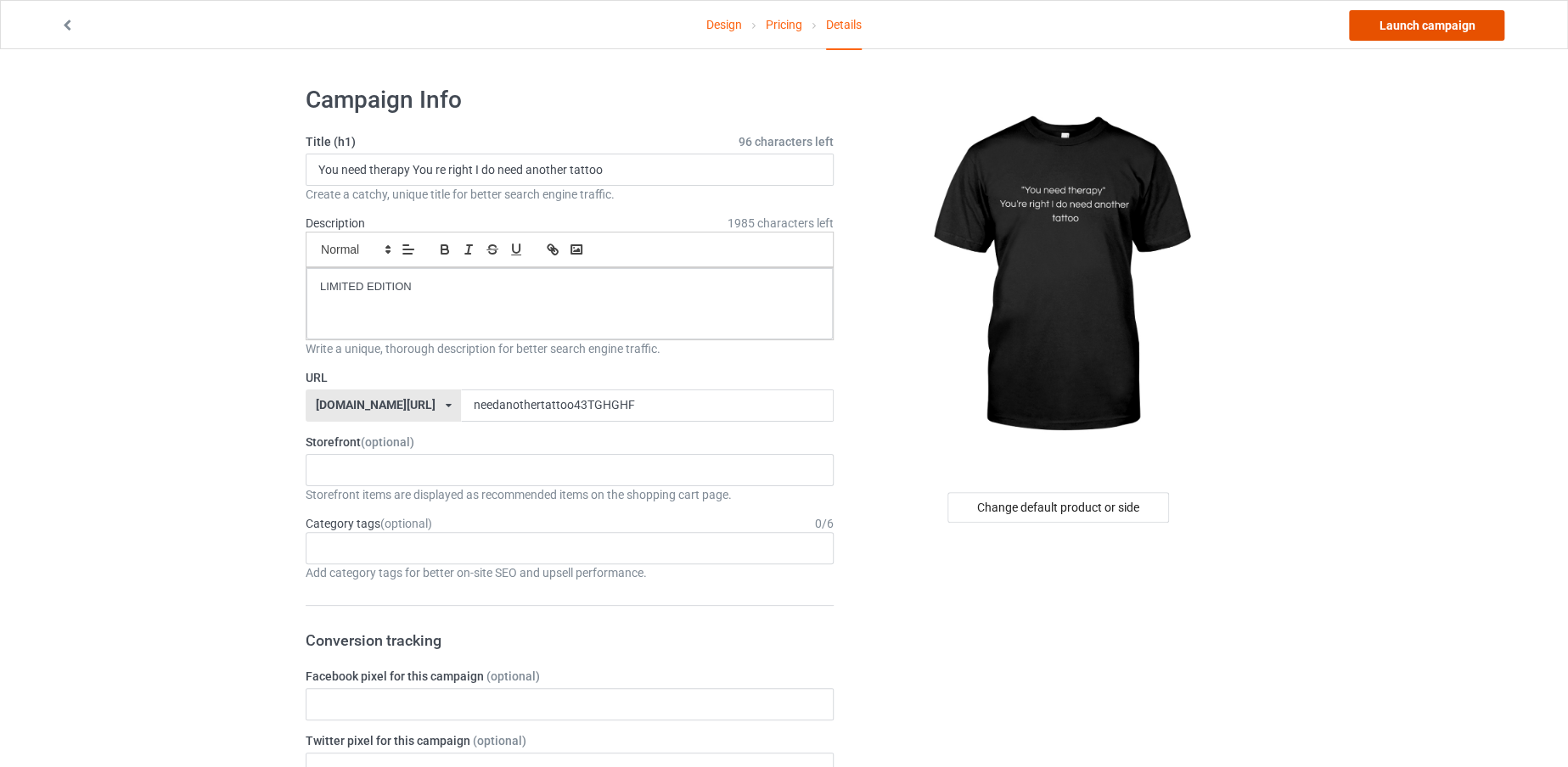
click at [1420, 11] on link "Launch campaign" at bounding box center [1426, 25] width 155 height 30
